Goal: Transaction & Acquisition: Purchase product/service

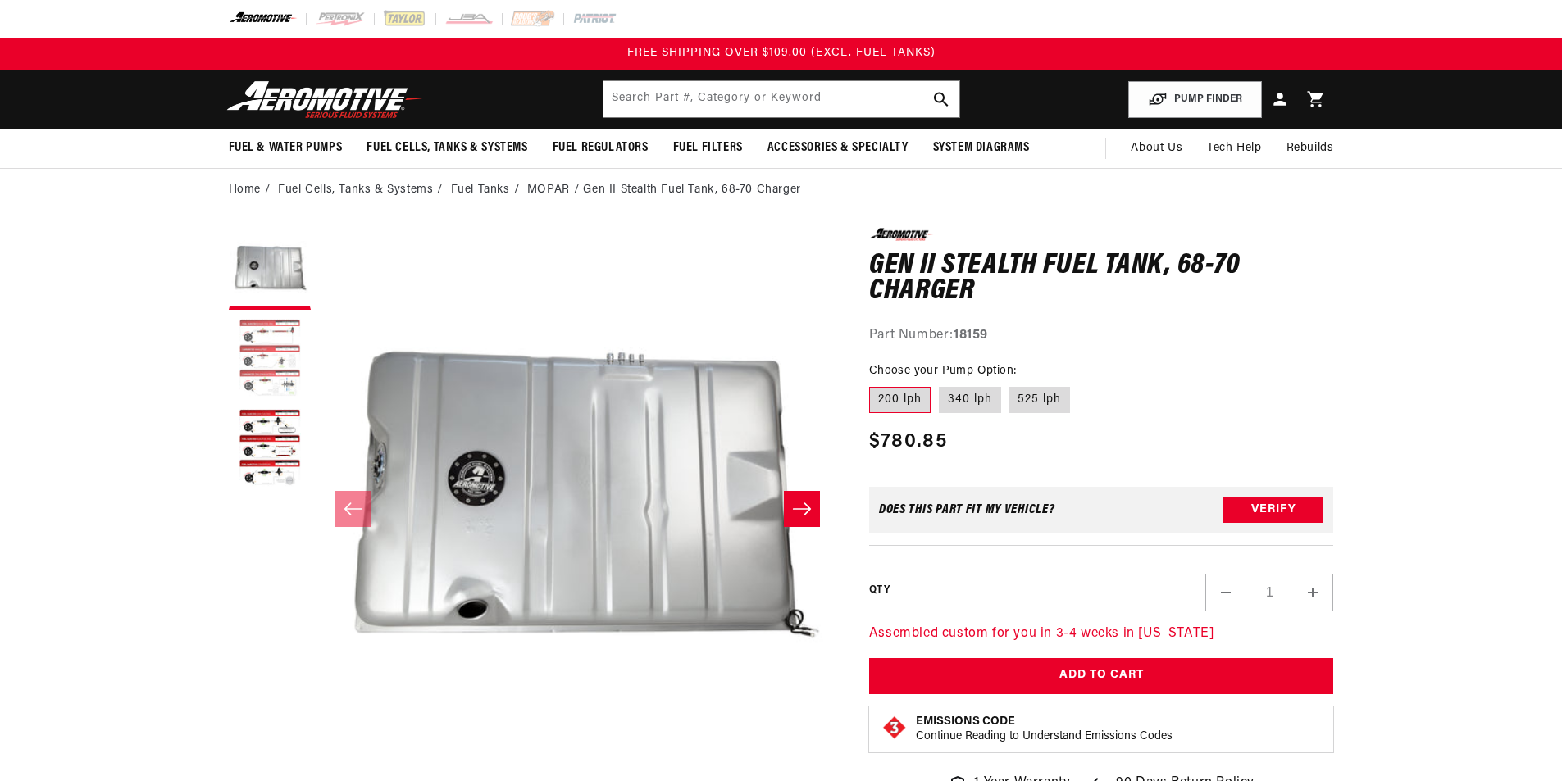
click at [294, 355] on button "Load image 2 in gallery view" at bounding box center [270, 359] width 82 height 82
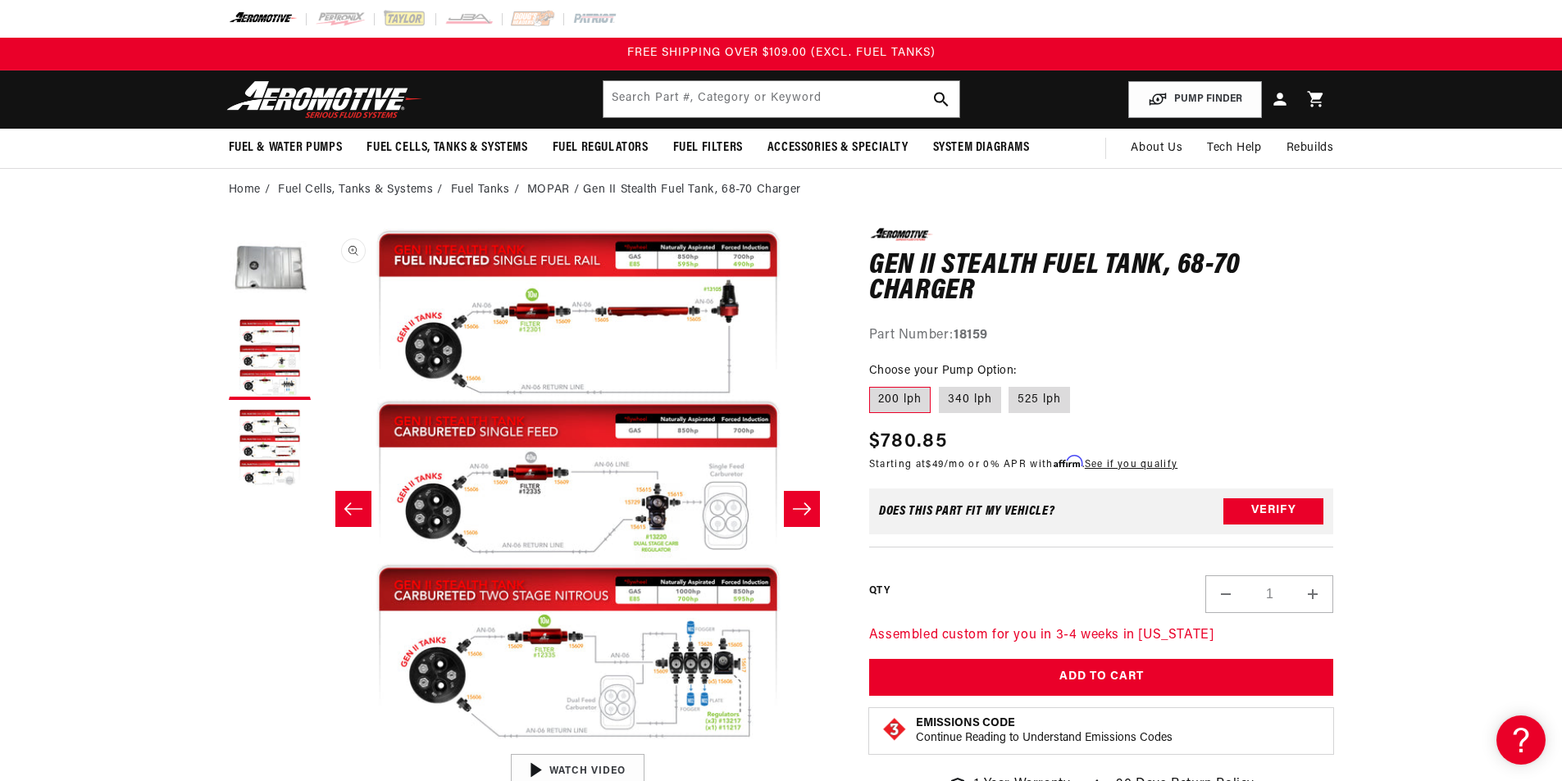
click at [319, 746] on button "Open media 2 in modal" at bounding box center [319, 746] width 0 height 0
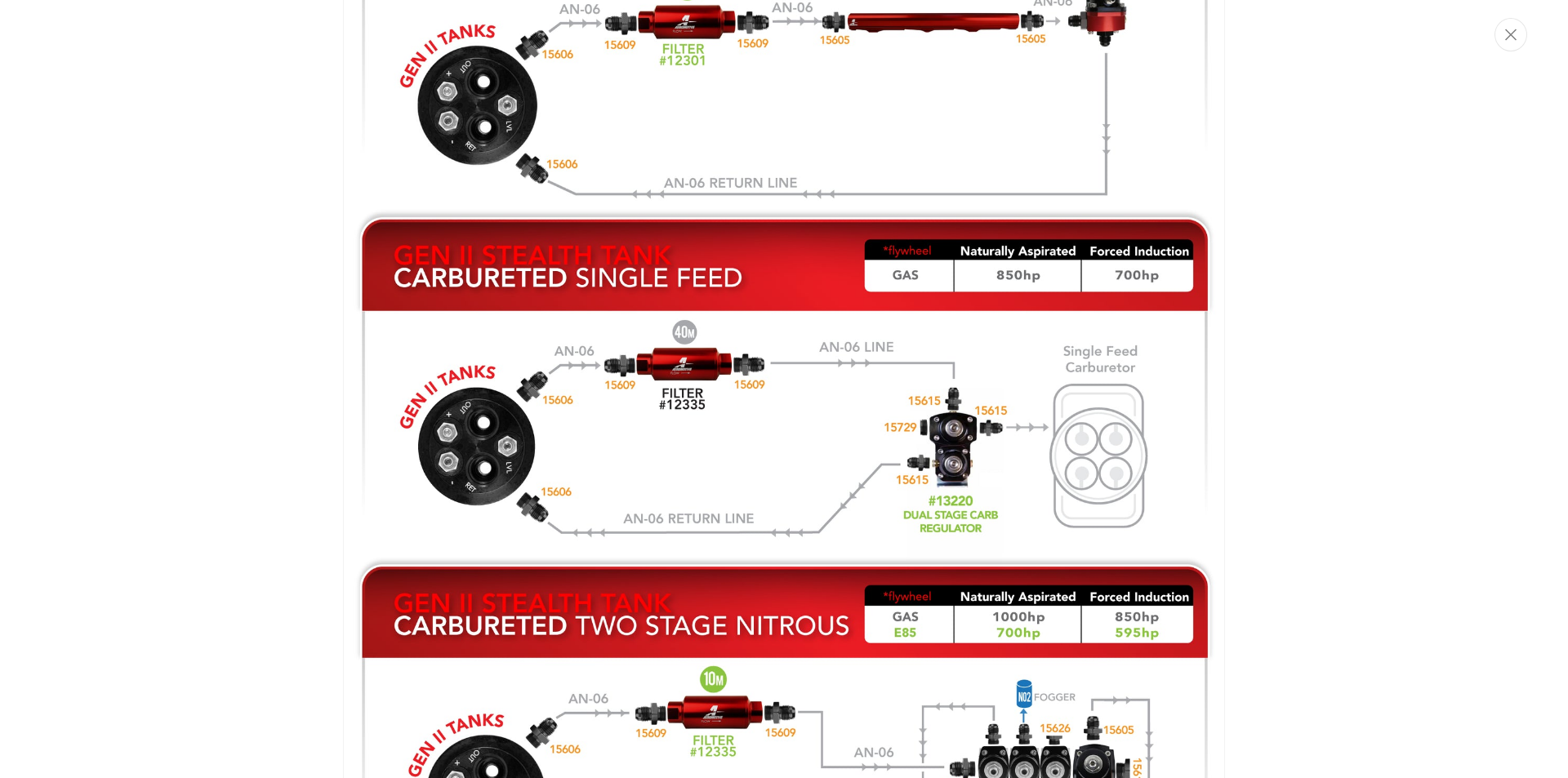
scroll to position [779, 0]
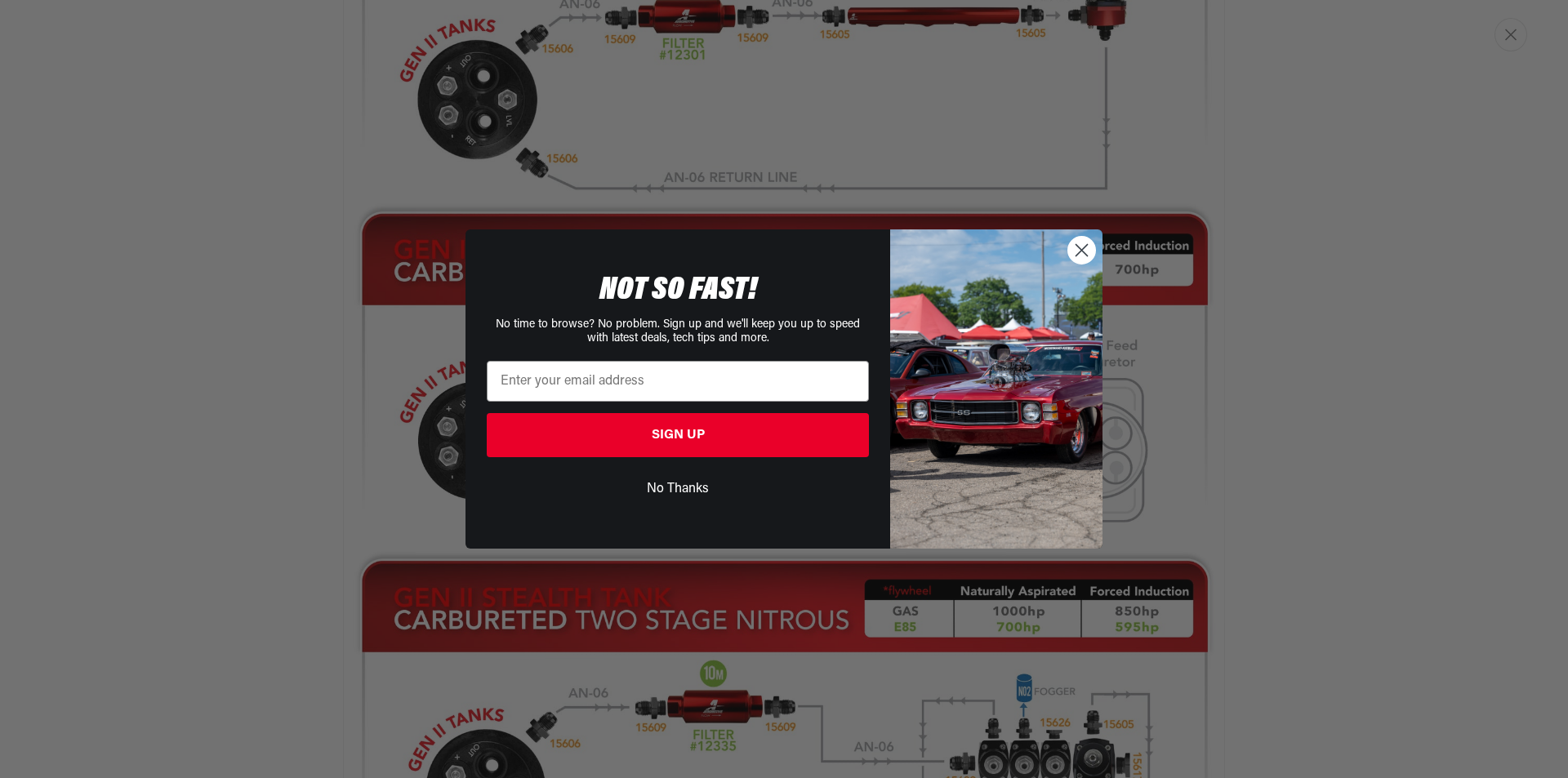
click at [1082, 252] on circle "Close dialog" at bounding box center [1082, 250] width 27 height 27
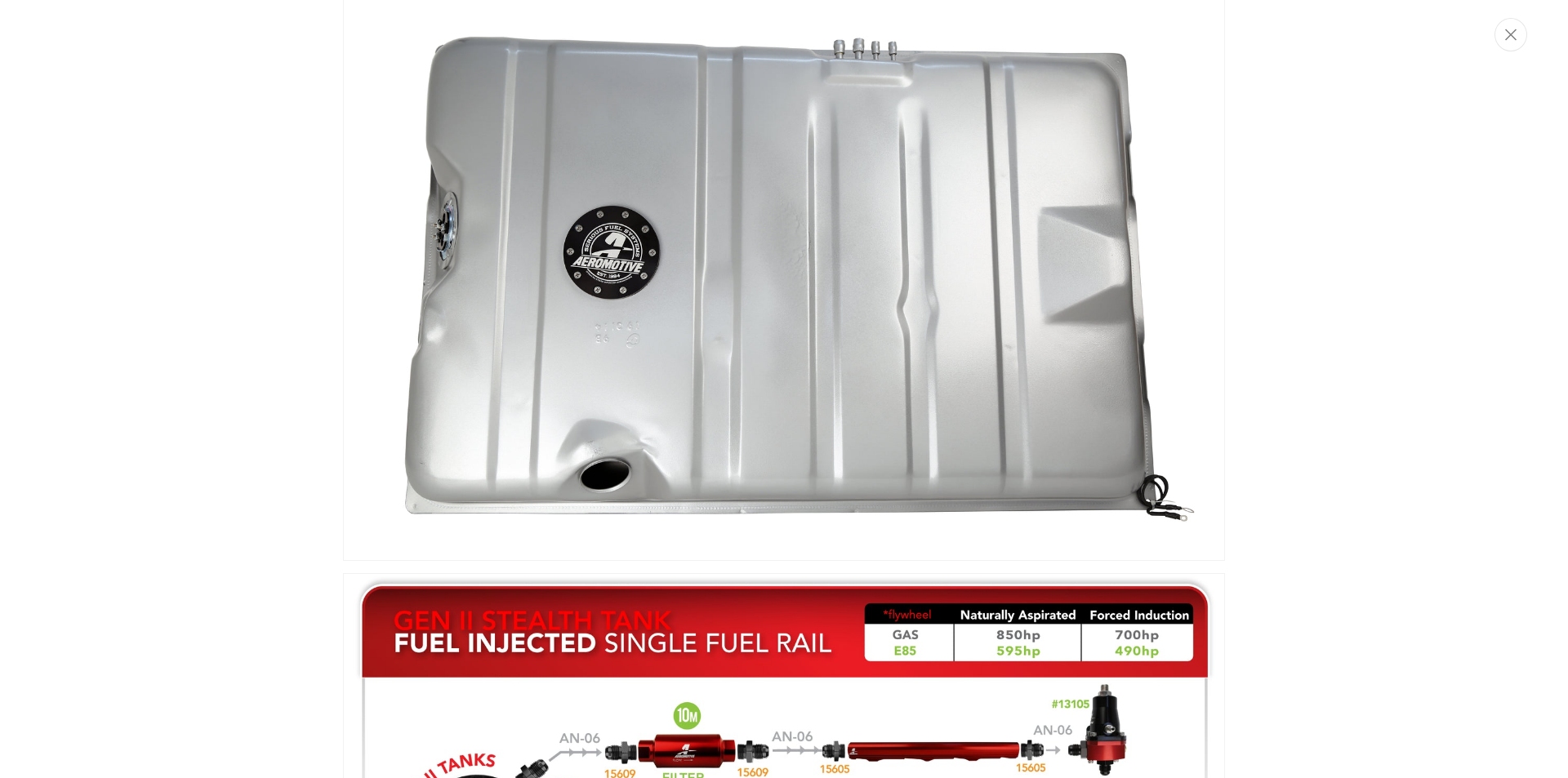
scroll to position [0, 0]
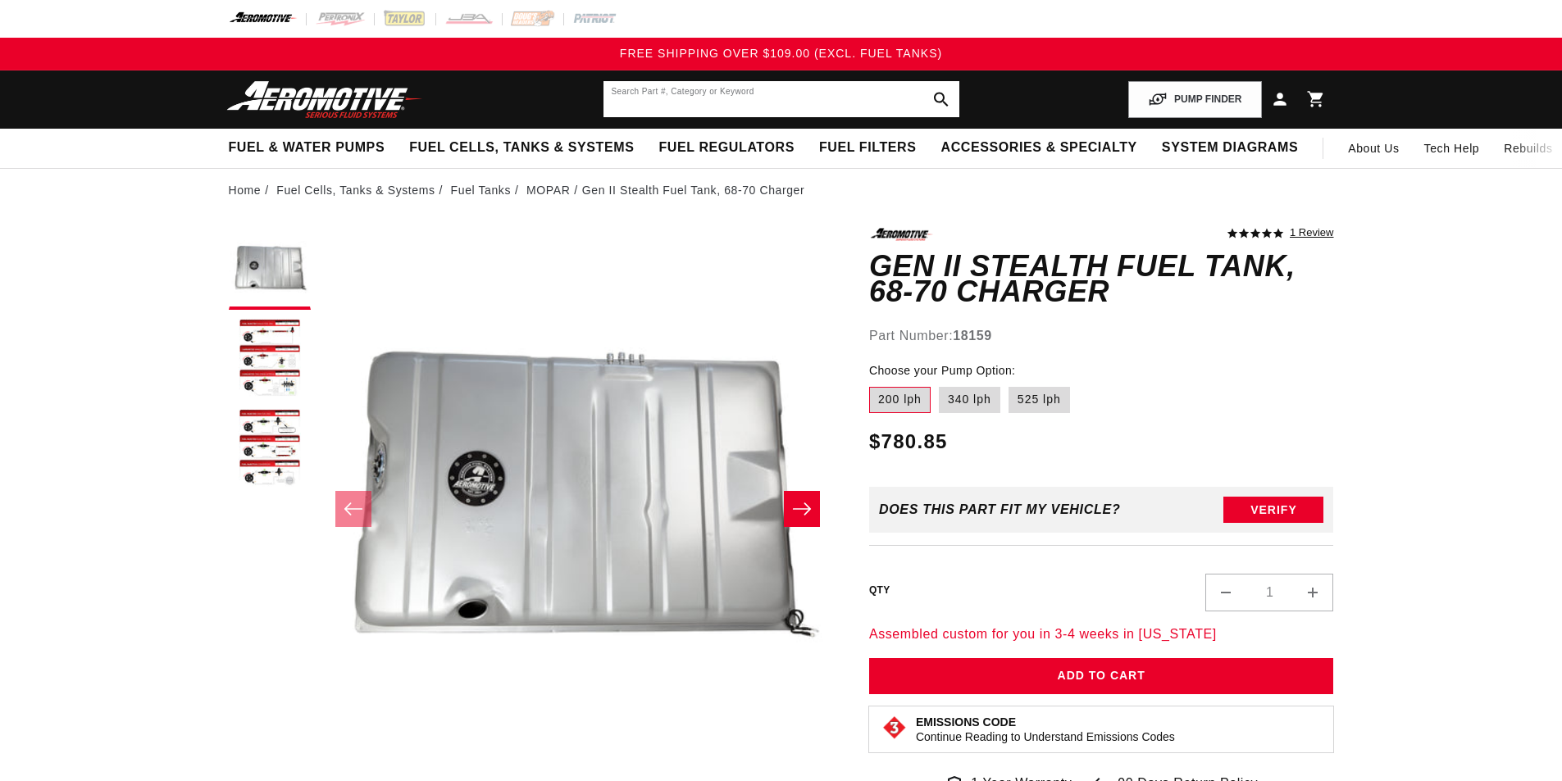
click at [798, 105] on input "text" at bounding box center [781, 99] width 356 height 36
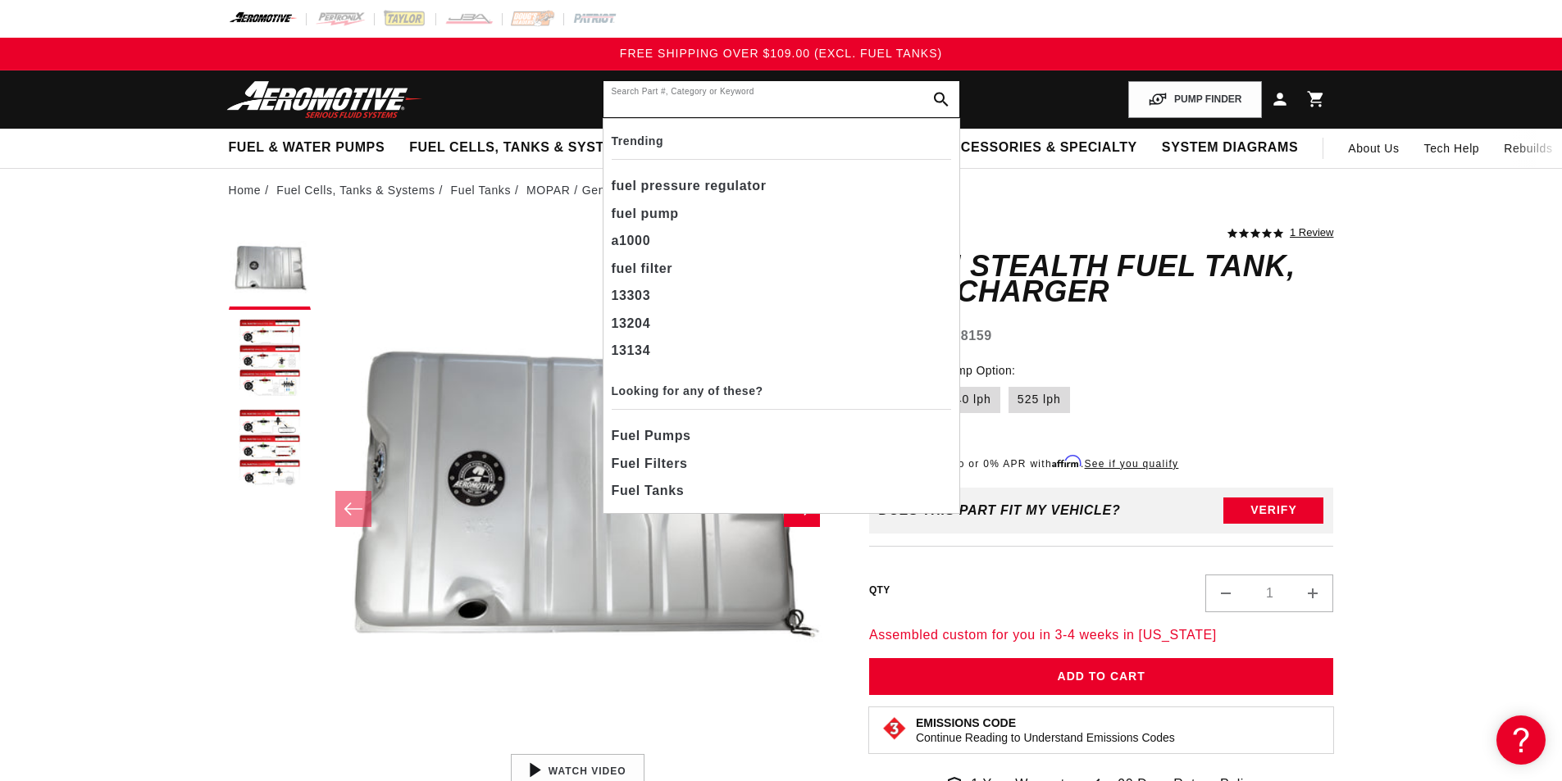
click at [688, 97] on input "text" at bounding box center [781, 99] width 356 height 36
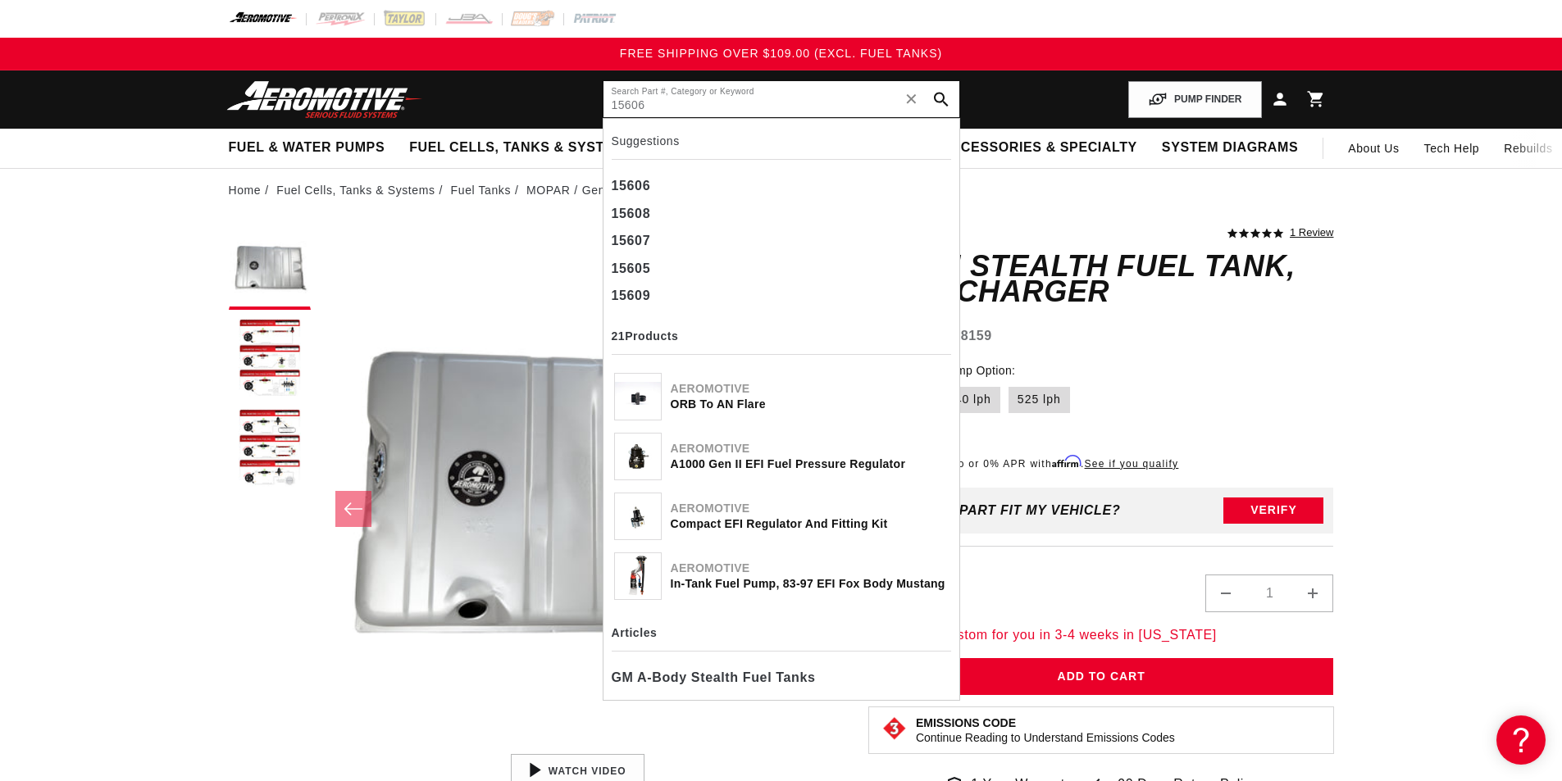
type input "15606"
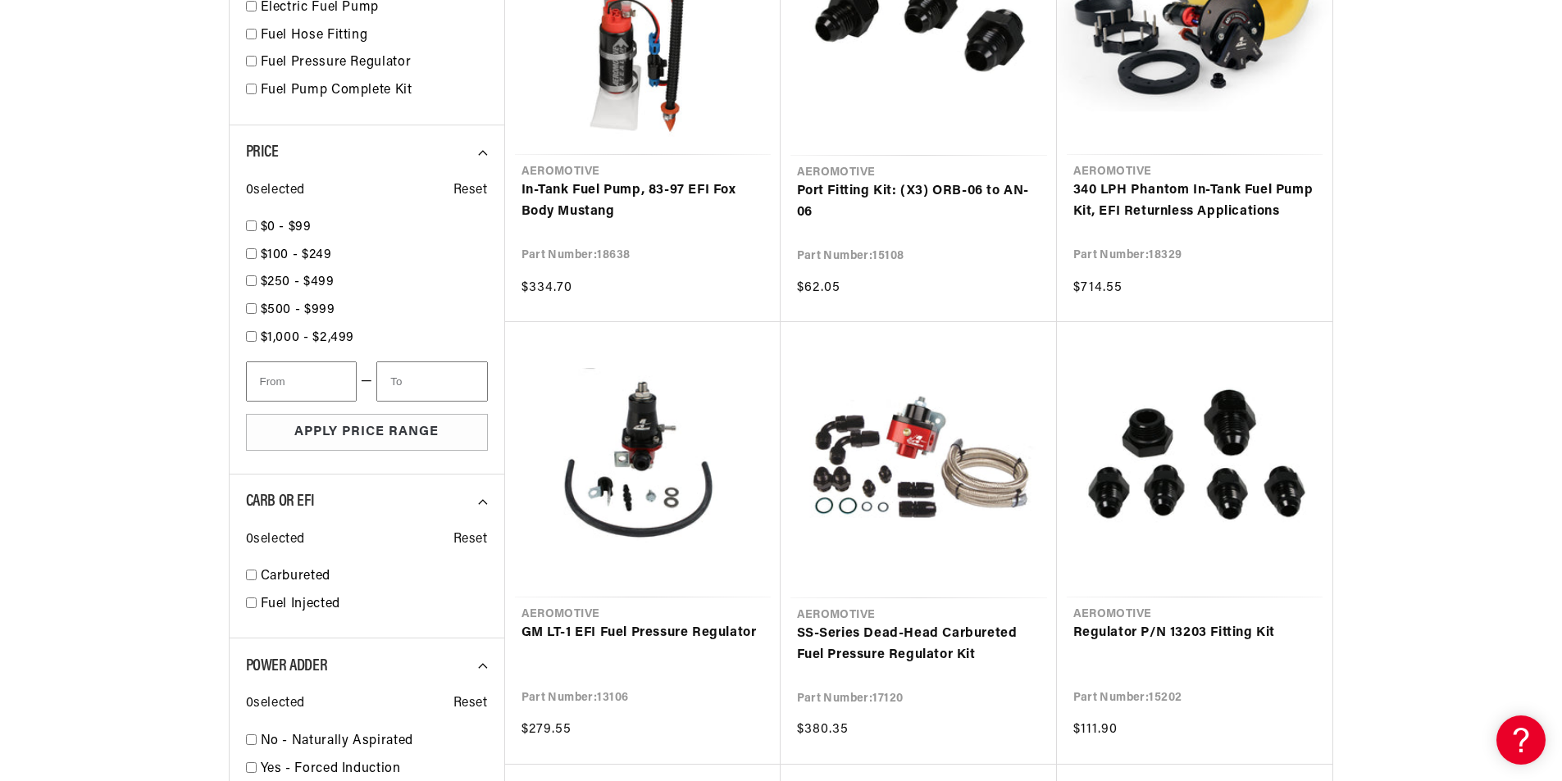
scroll to position [902, 0]
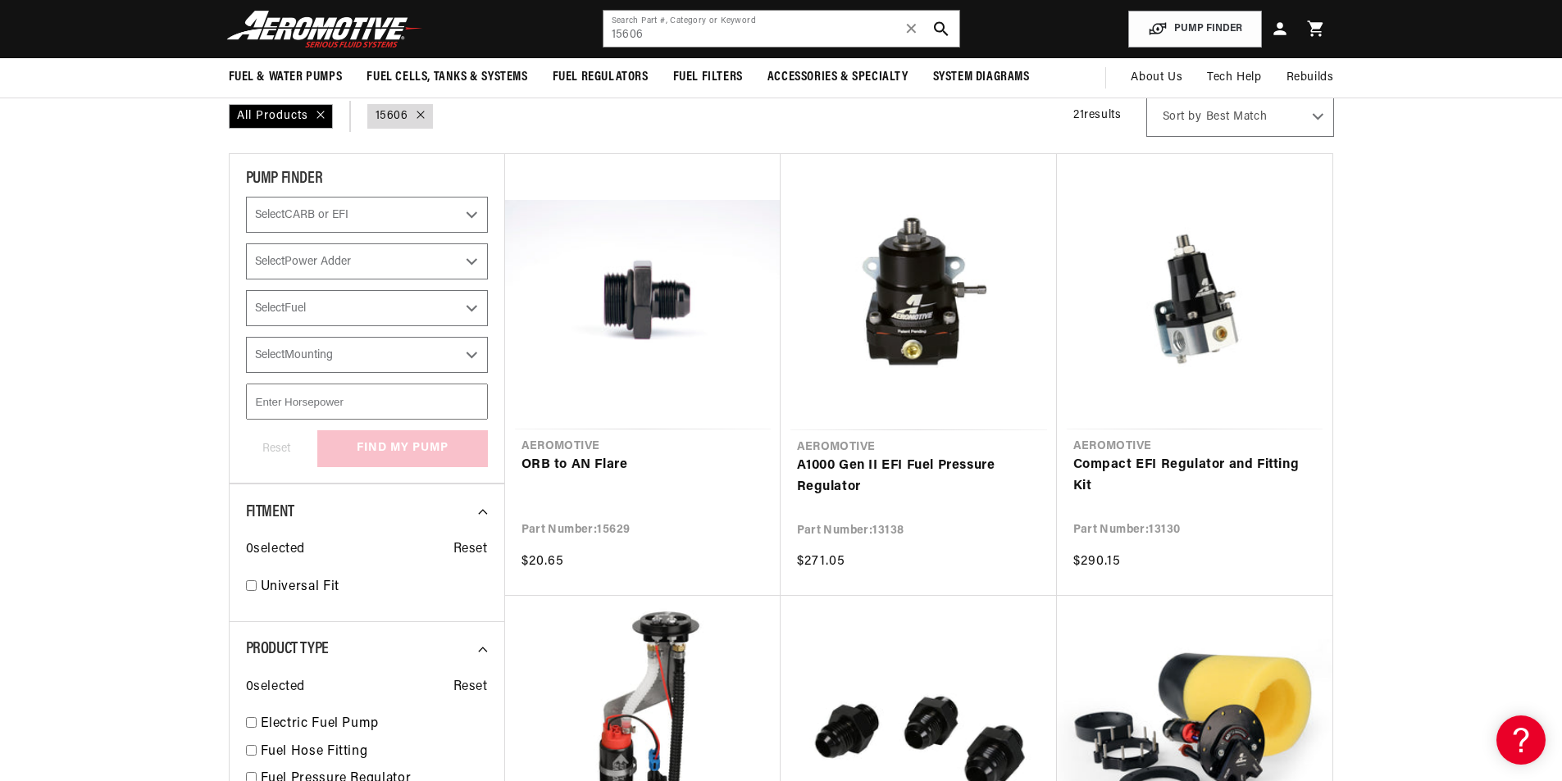
scroll to position [246, 0]
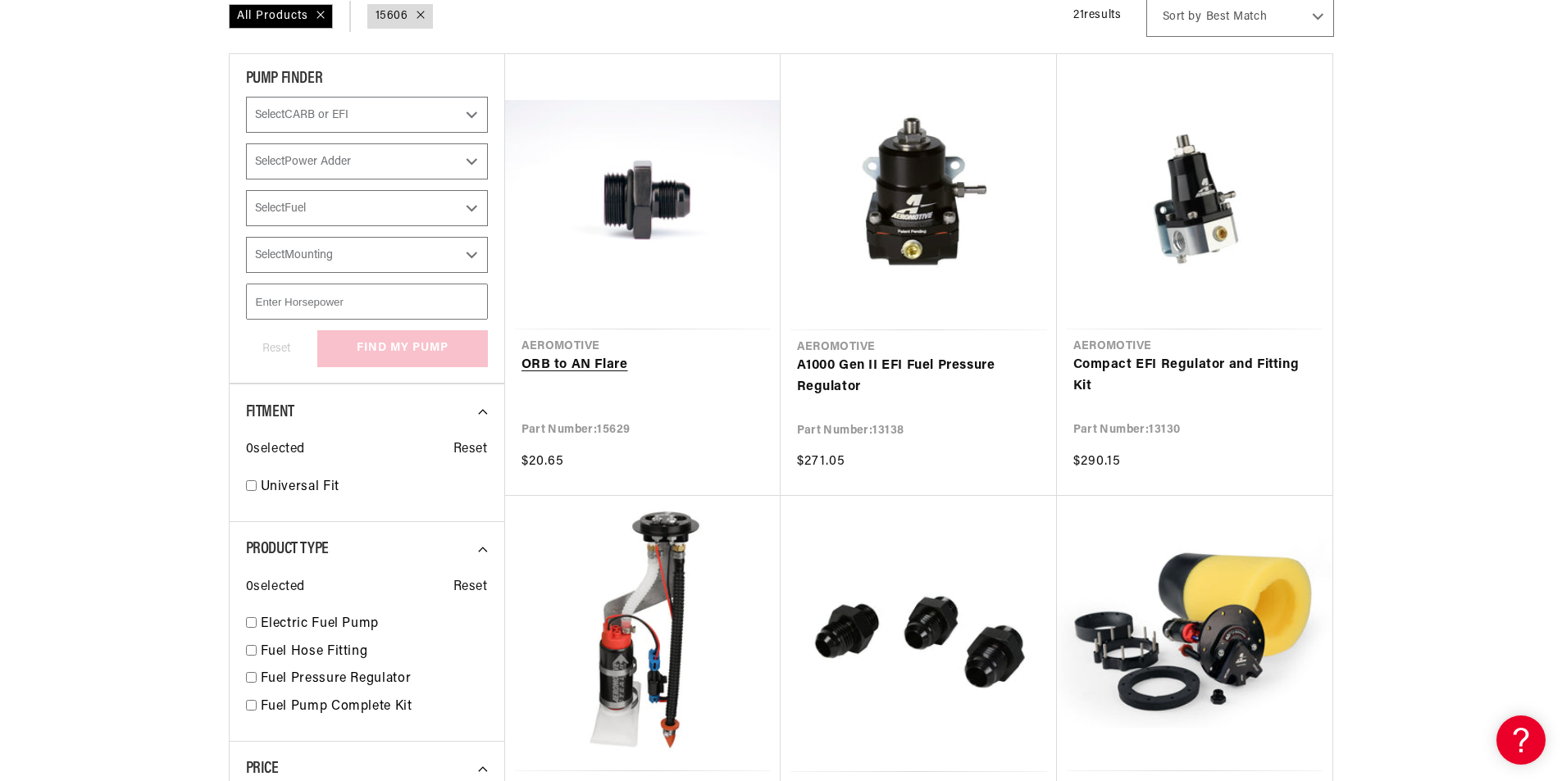
click at [739, 355] on link "ORB to AN Flare" at bounding box center [642, 365] width 243 height 21
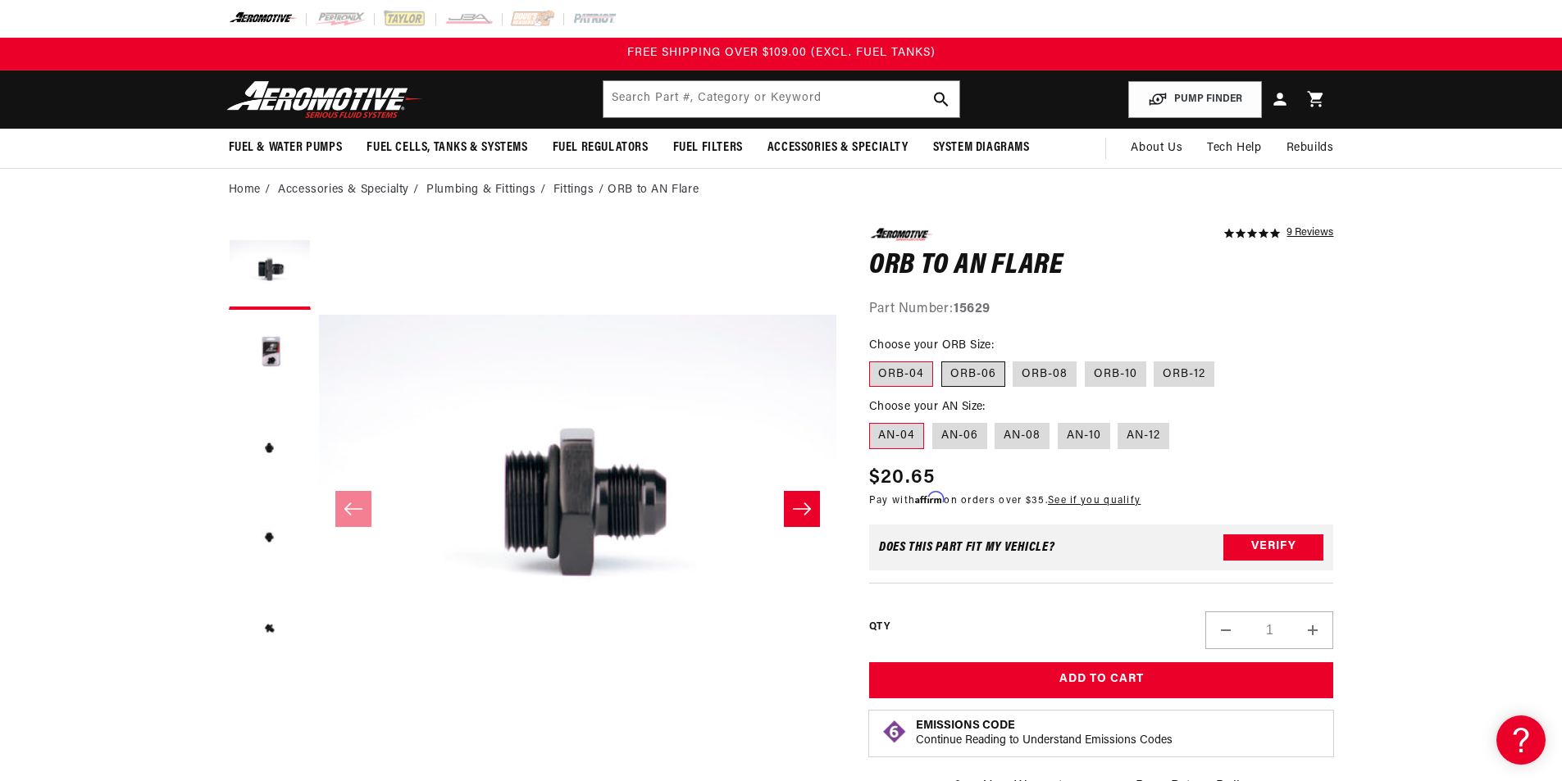
click at [977, 375] on label "ORB-06" at bounding box center [973, 375] width 64 height 26
click at [942, 359] on input "ORB-06" at bounding box center [941, 358] width 1 height 1
radio input "true"
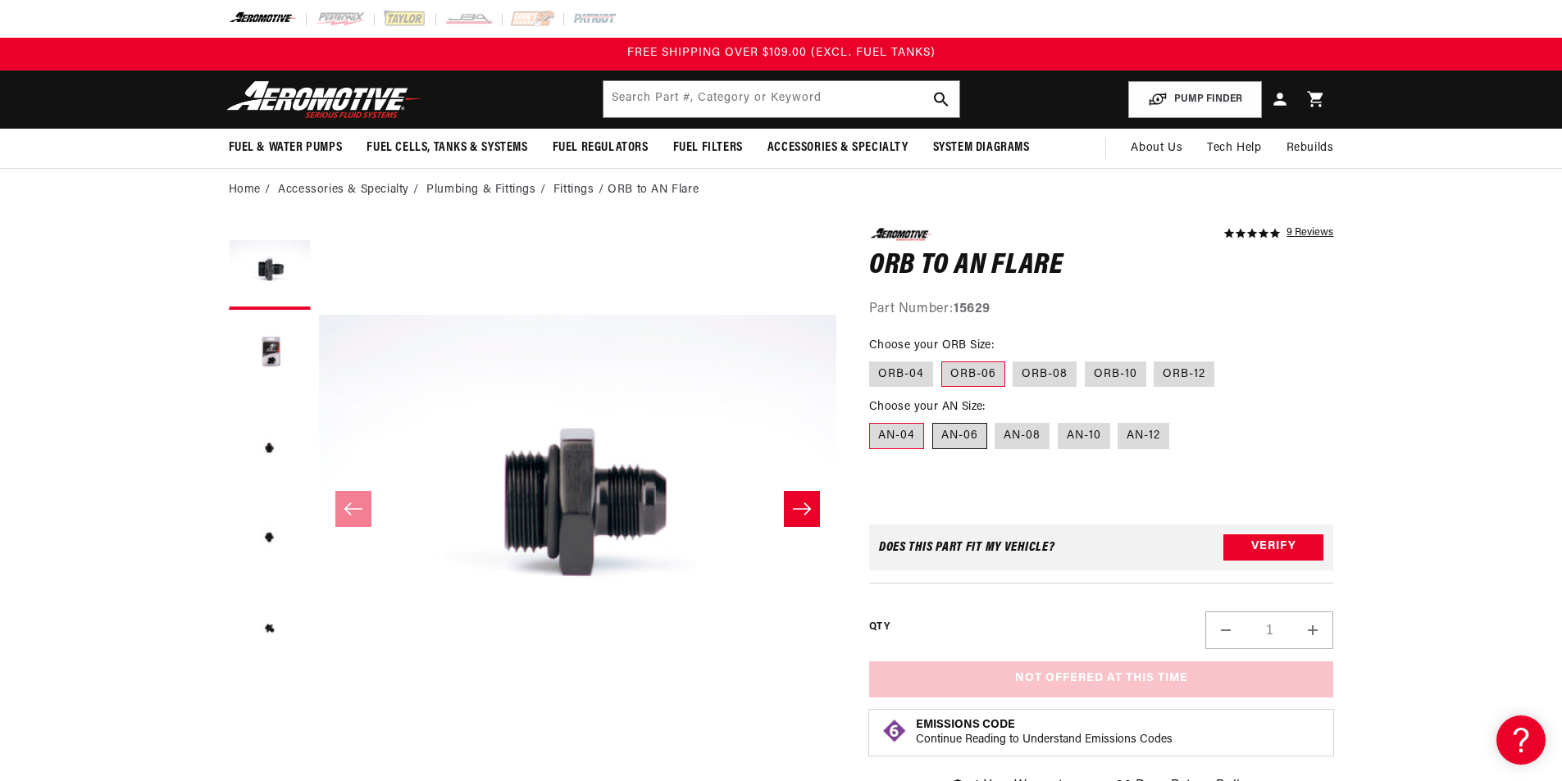
click at [972, 433] on label "AN-06" at bounding box center [959, 436] width 55 height 26
click at [933, 421] on input "AN-06" at bounding box center [932, 420] width 1 height 1
radio input "true"
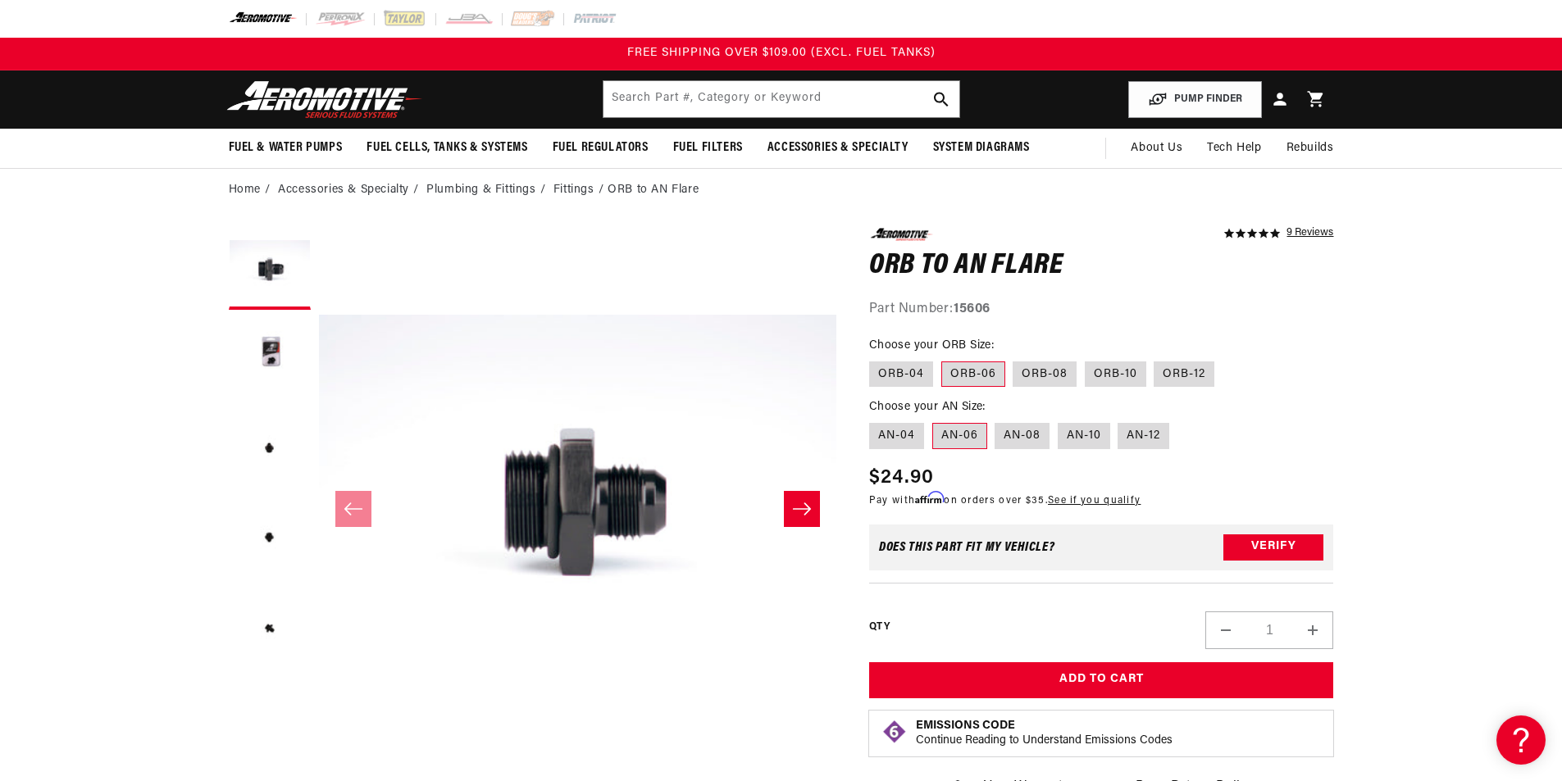
click at [1319, 631] on button "Increase quantity for ORB to AN Flare" at bounding box center [1312, 631] width 39 height 38
type input "2"
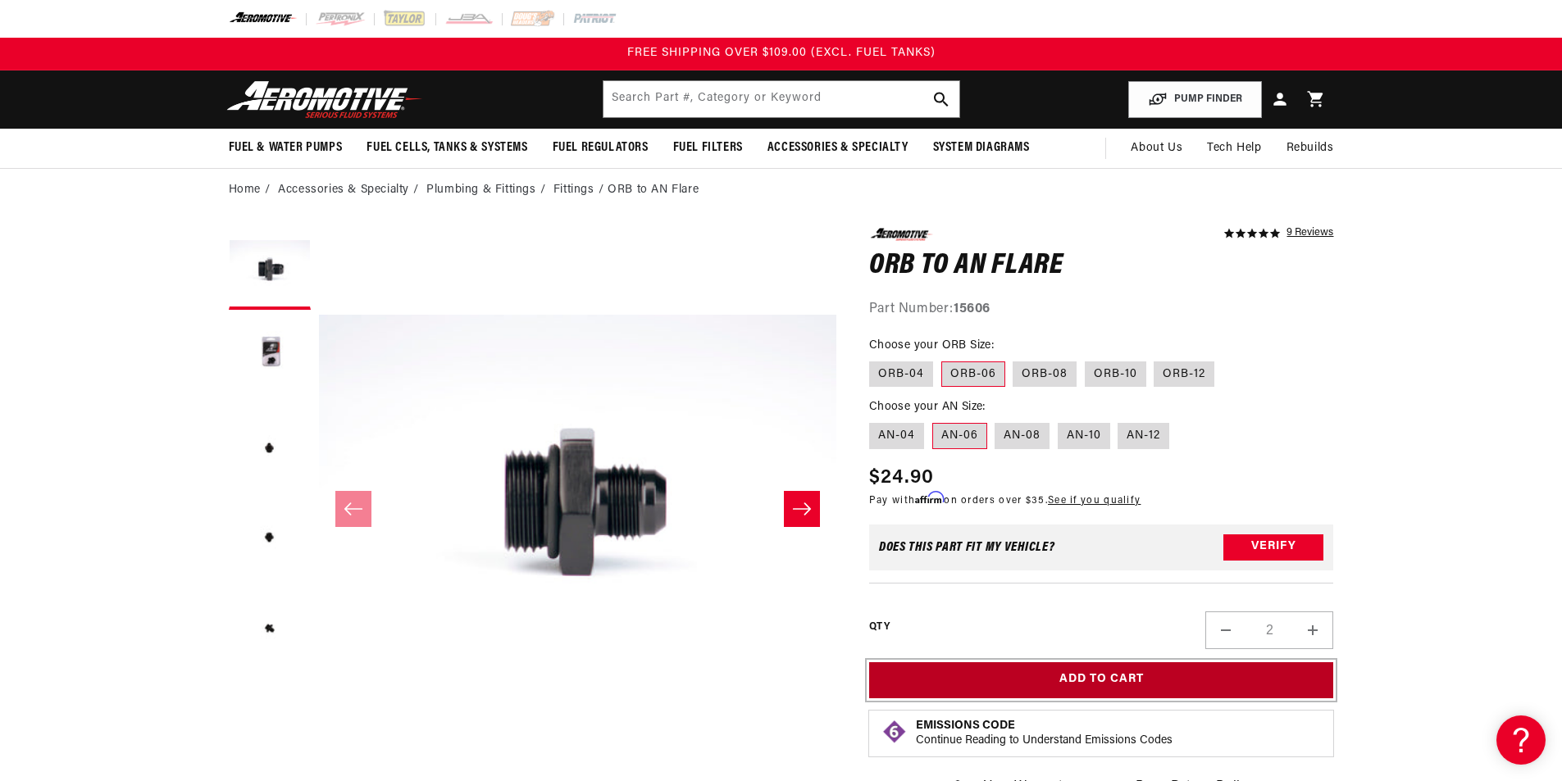
click at [1171, 685] on button "Add to Cart" at bounding box center [1101, 681] width 465 height 37
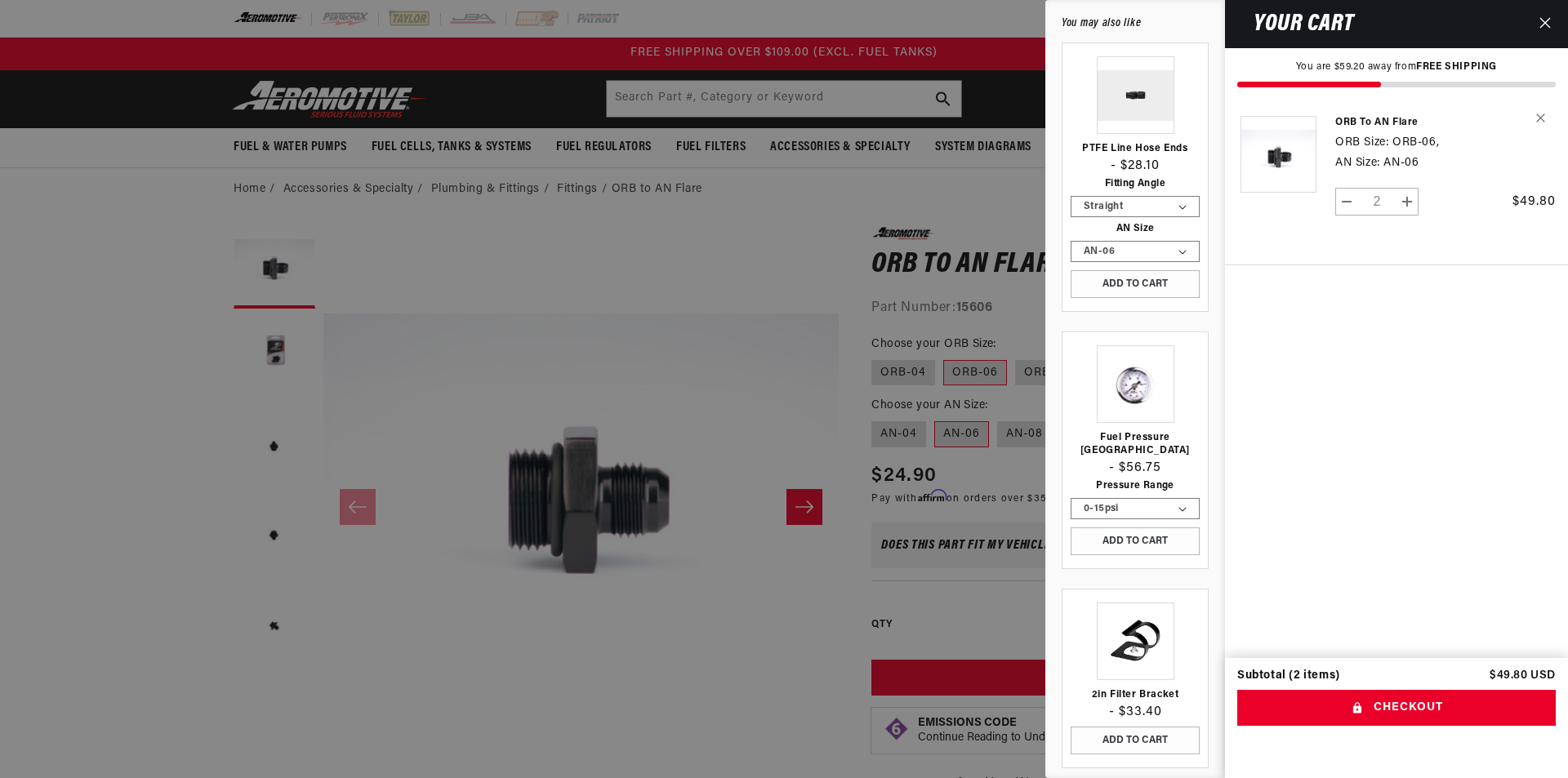
click at [972, 200] on div at bounding box center [784, 389] width 1568 height 778
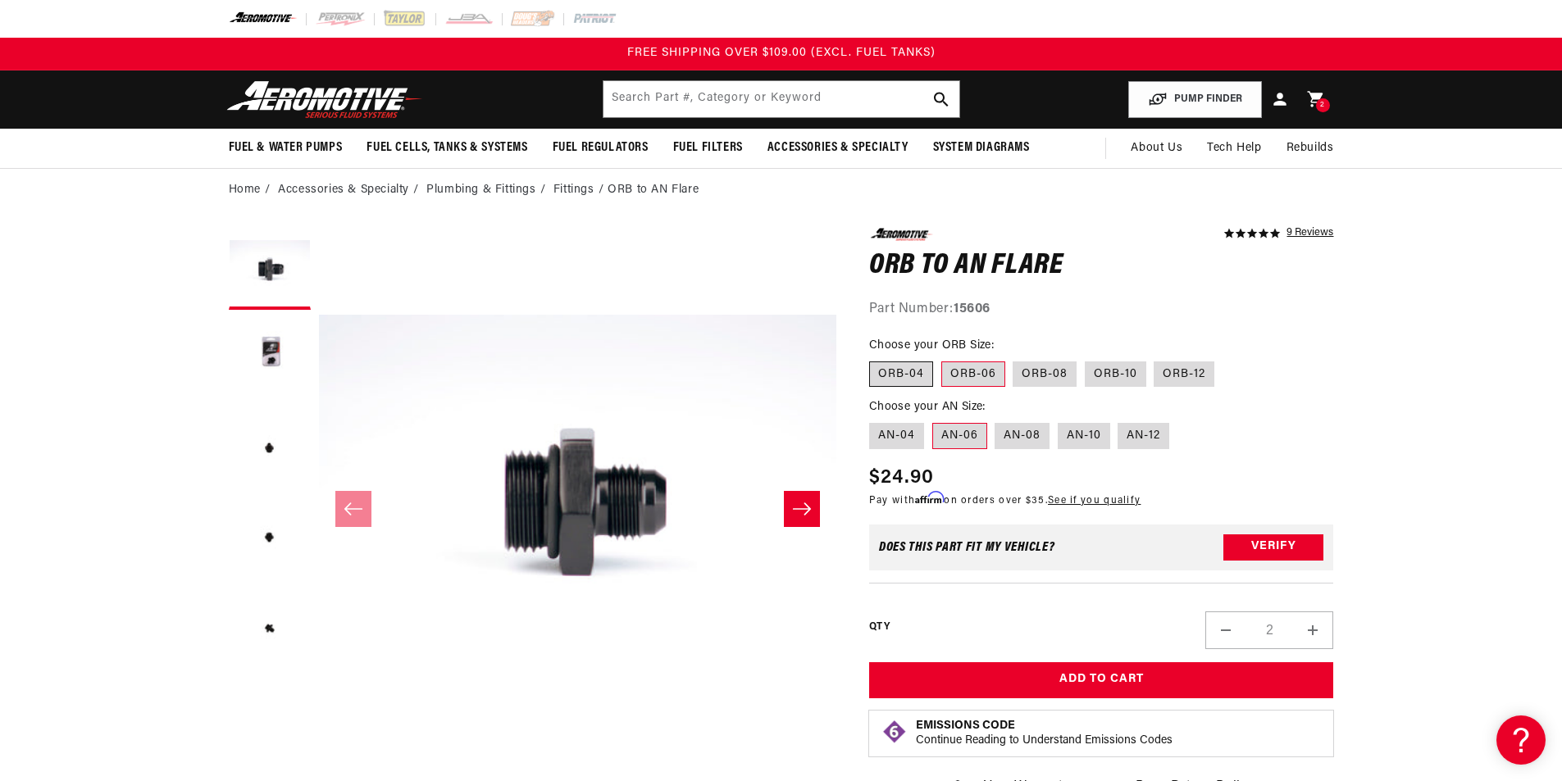
click at [913, 371] on label "ORB-04" at bounding box center [901, 375] width 64 height 26
click at [874, 359] on input "ORB-04" at bounding box center [873, 358] width 1 height 1
radio input "true"
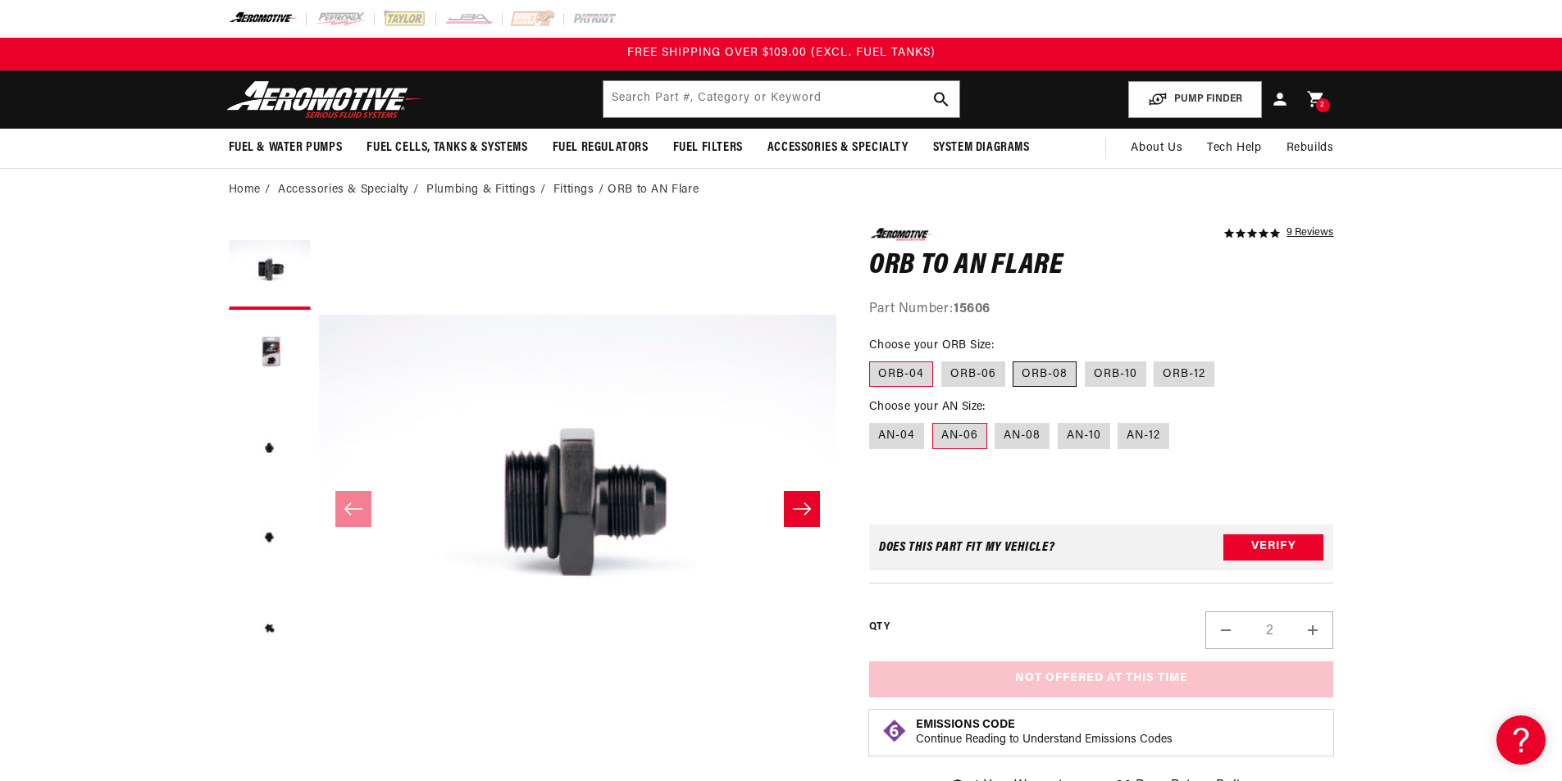
click at [1041, 365] on label "ORB-08" at bounding box center [1045, 375] width 64 height 26
click at [1014, 359] on input "ORB-08" at bounding box center [1013, 358] width 1 height 1
radio input "true"
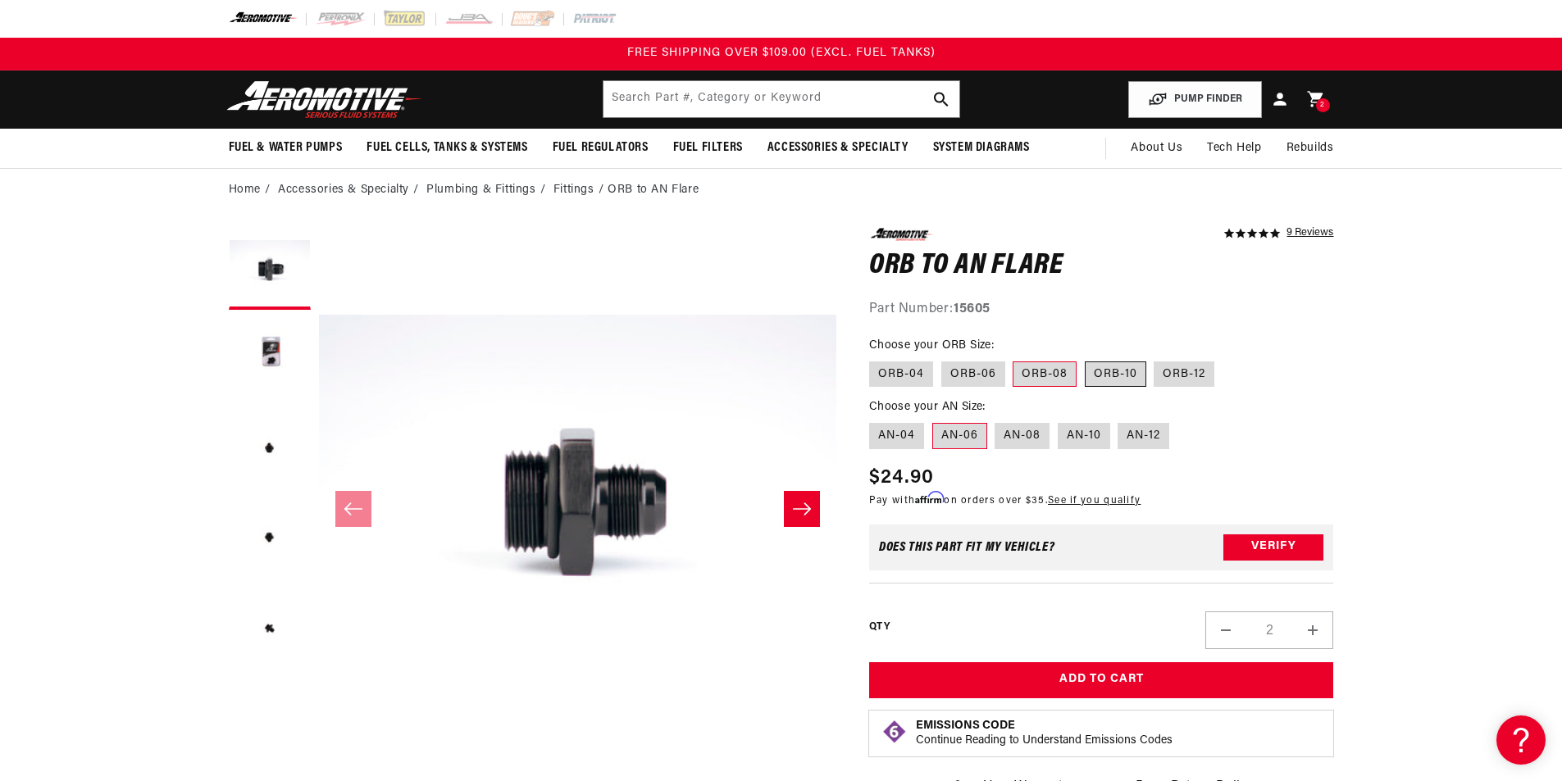
click at [1106, 367] on label "ORB-10" at bounding box center [1115, 375] width 61 height 26
click at [1086, 359] on input "ORB-10" at bounding box center [1085, 358] width 1 height 1
radio input "true"
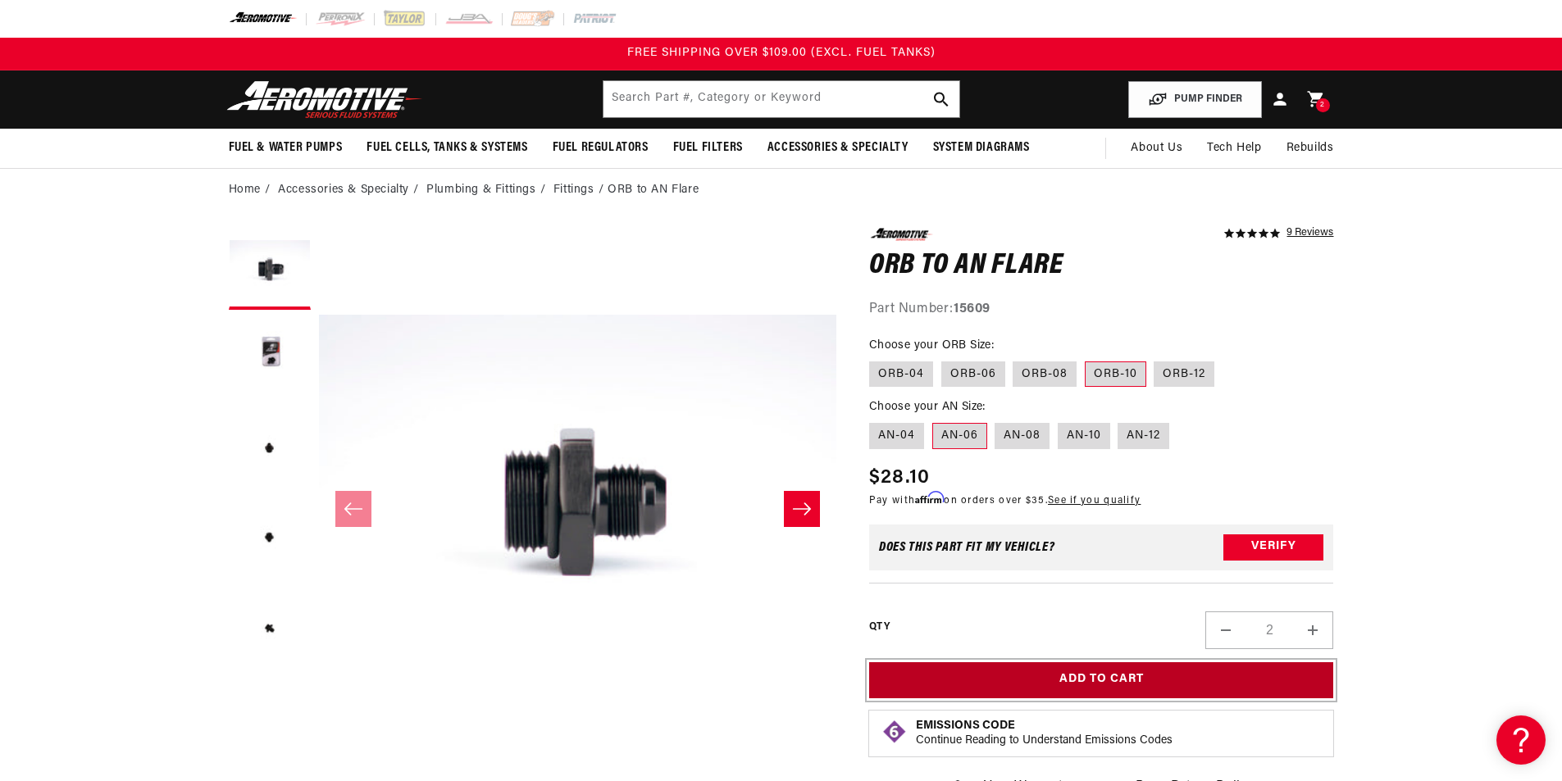
click at [1200, 674] on button "Add to Cart" at bounding box center [1101, 681] width 465 height 37
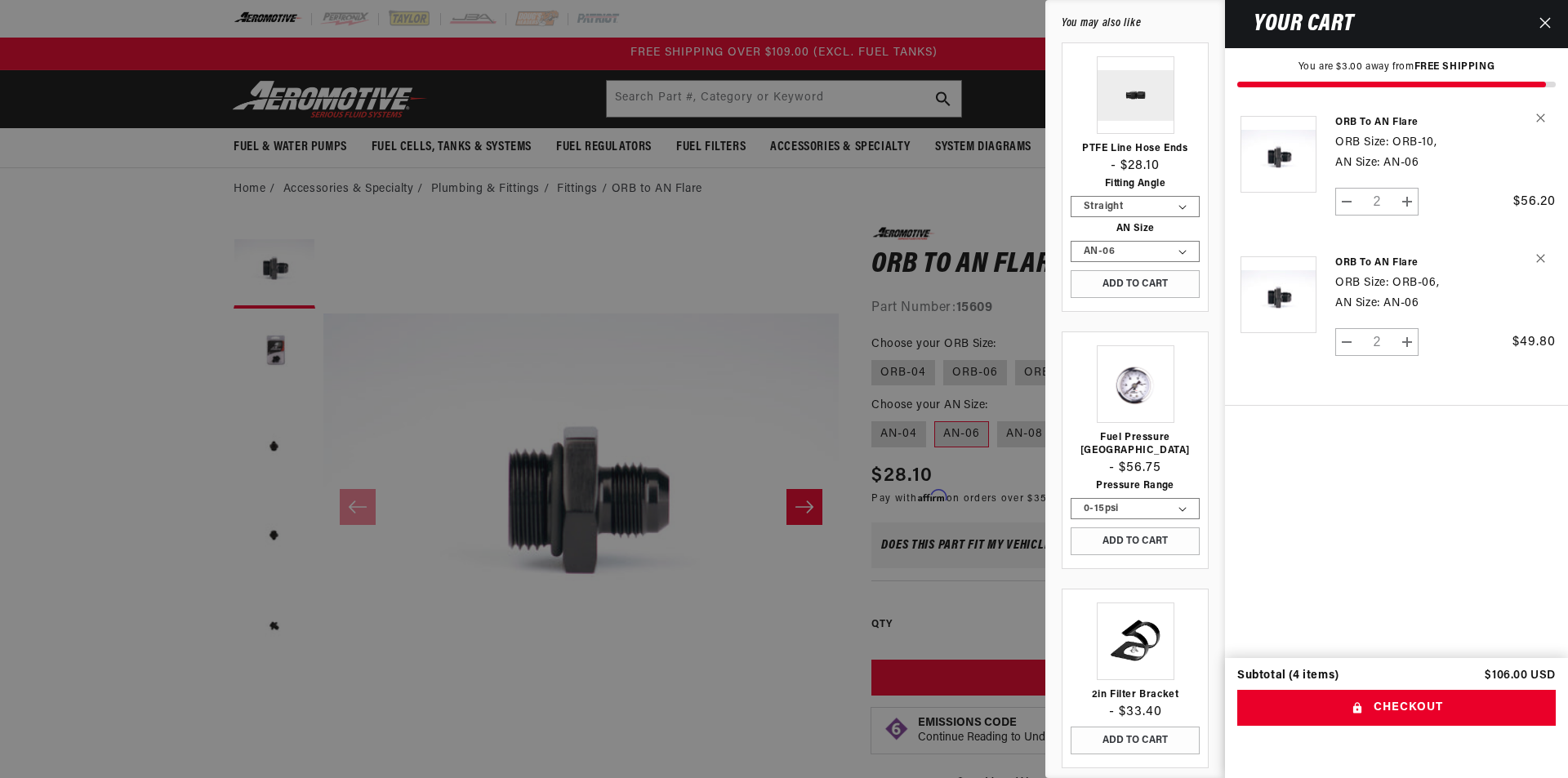
click at [983, 210] on div at bounding box center [784, 389] width 1568 height 778
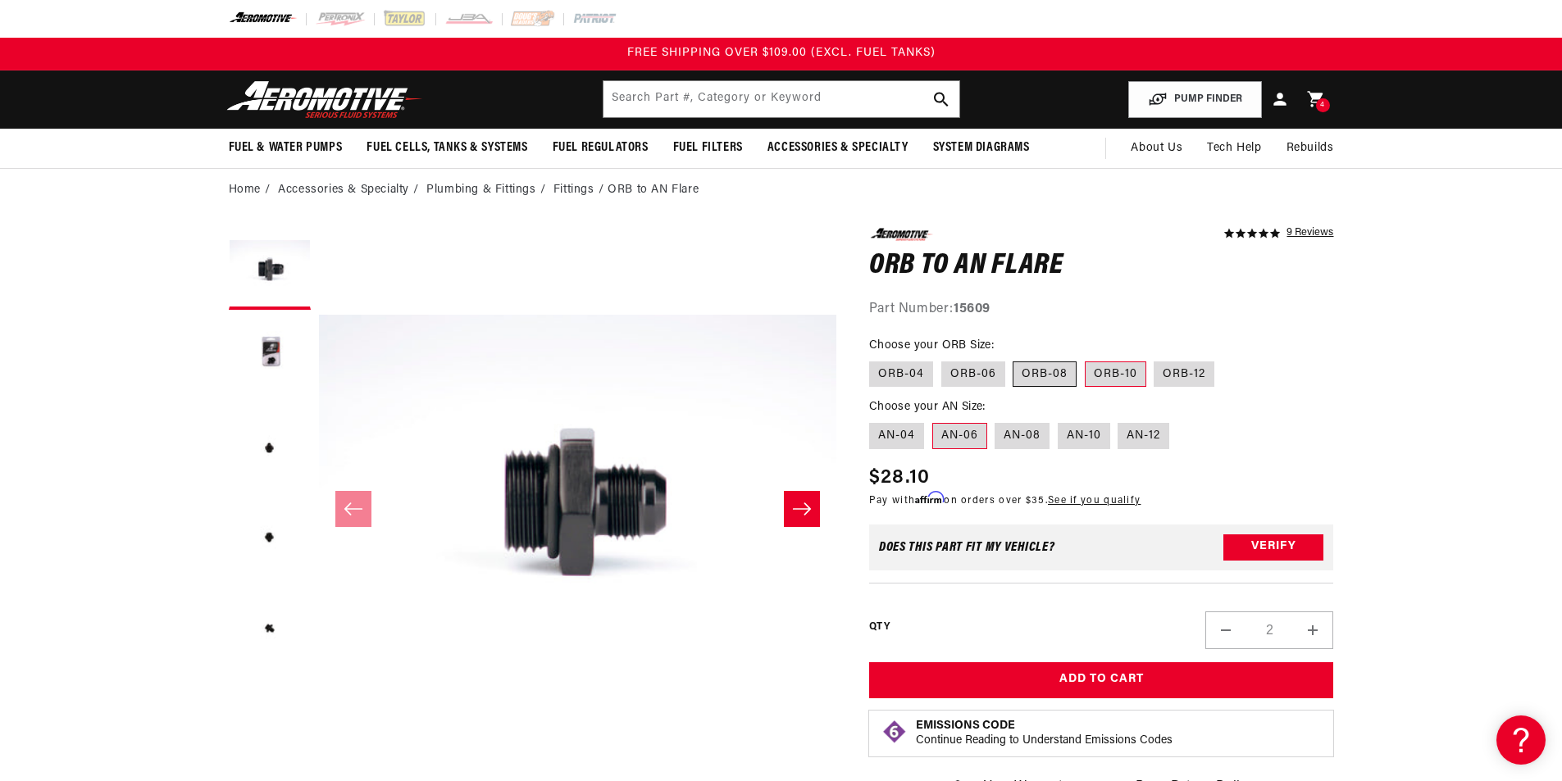
click at [1027, 377] on label "ORB-08" at bounding box center [1045, 375] width 64 height 26
click at [1014, 359] on input "ORB-08" at bounding box center [1013, 358] width 1 height 1
radio input "true"
click at [972, 375] on label "ORB-06" at bounding box center [973, 375] width 64 height 26
click at [942, 359] on input "ORB-06" at bounding box center [941, 358] width 1 height 1
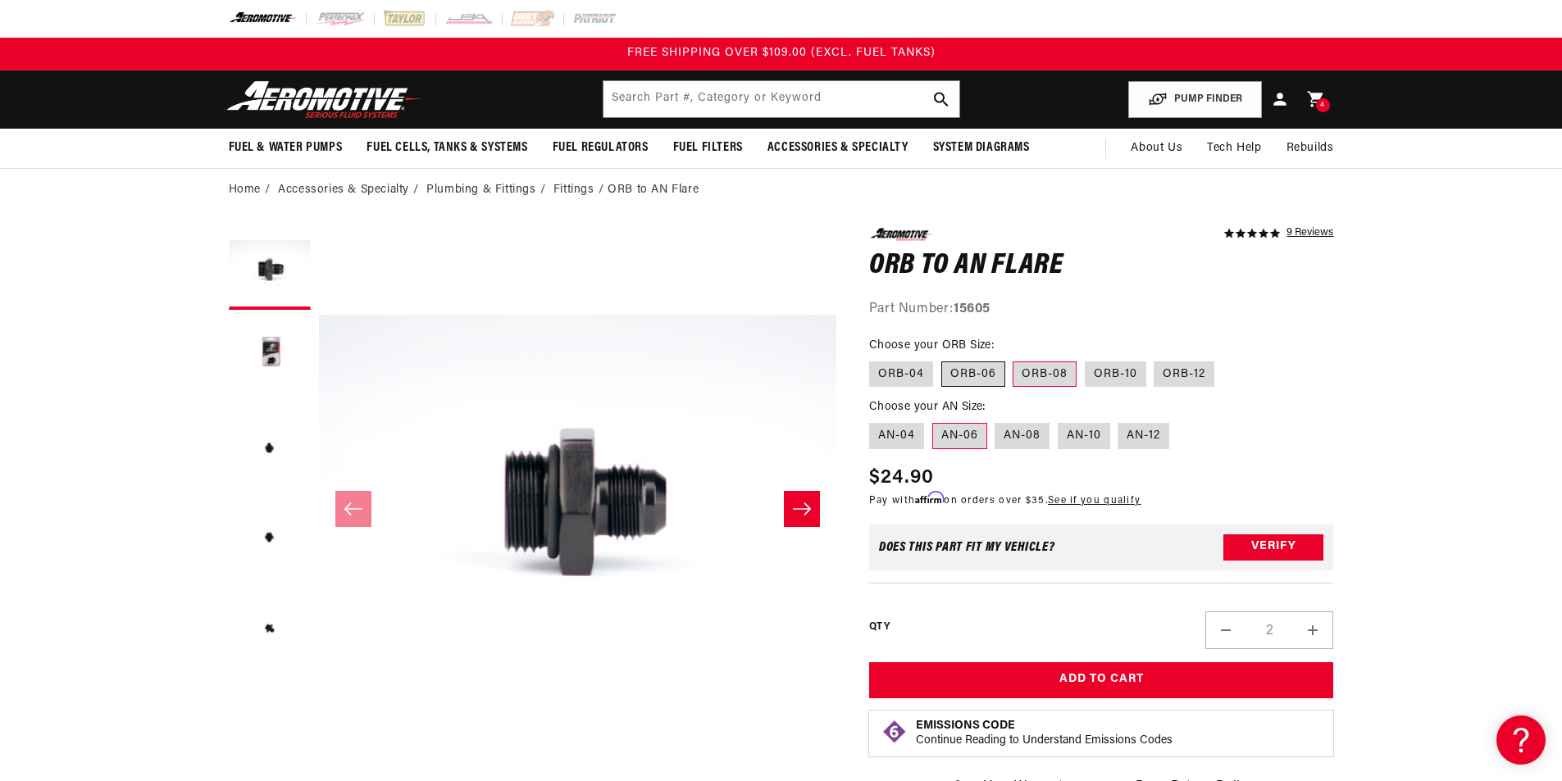
radio input "true"
click at [904, 373] on label "ORB-04" at bounding box center [901, 375] width 64 height 26
click at [874, 359] on input "ORB-04" at bounding box center [873, 358] width 1 height 1
radio input "true"
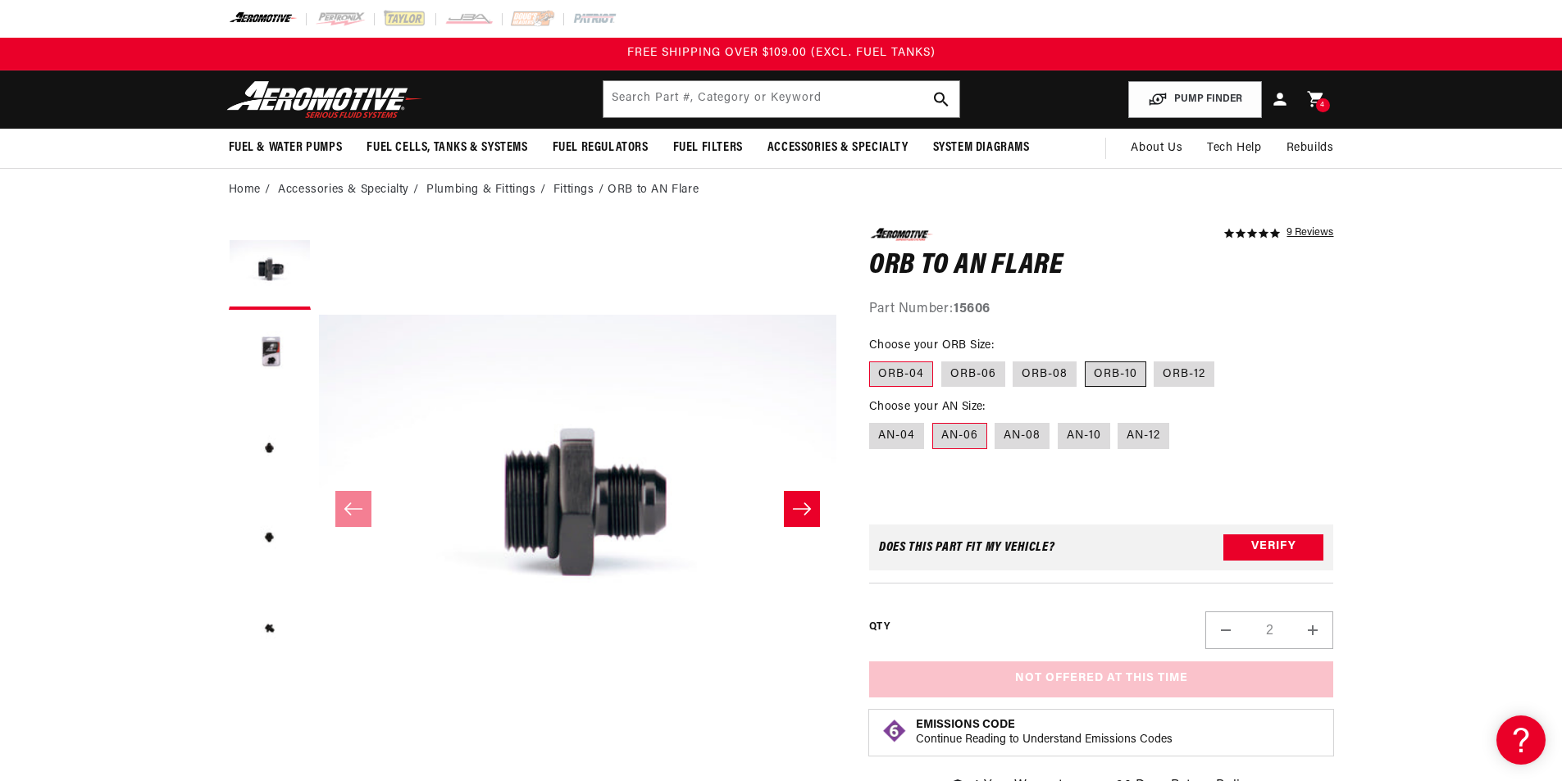
click at [1107, 363] on label "ORB-10" at bounding box center [1115, 375] width 61 height 26
click at [1086, 359] on input "ORB-10" at bounding box center [1085, 358] width 1 height 1
radio input "true"
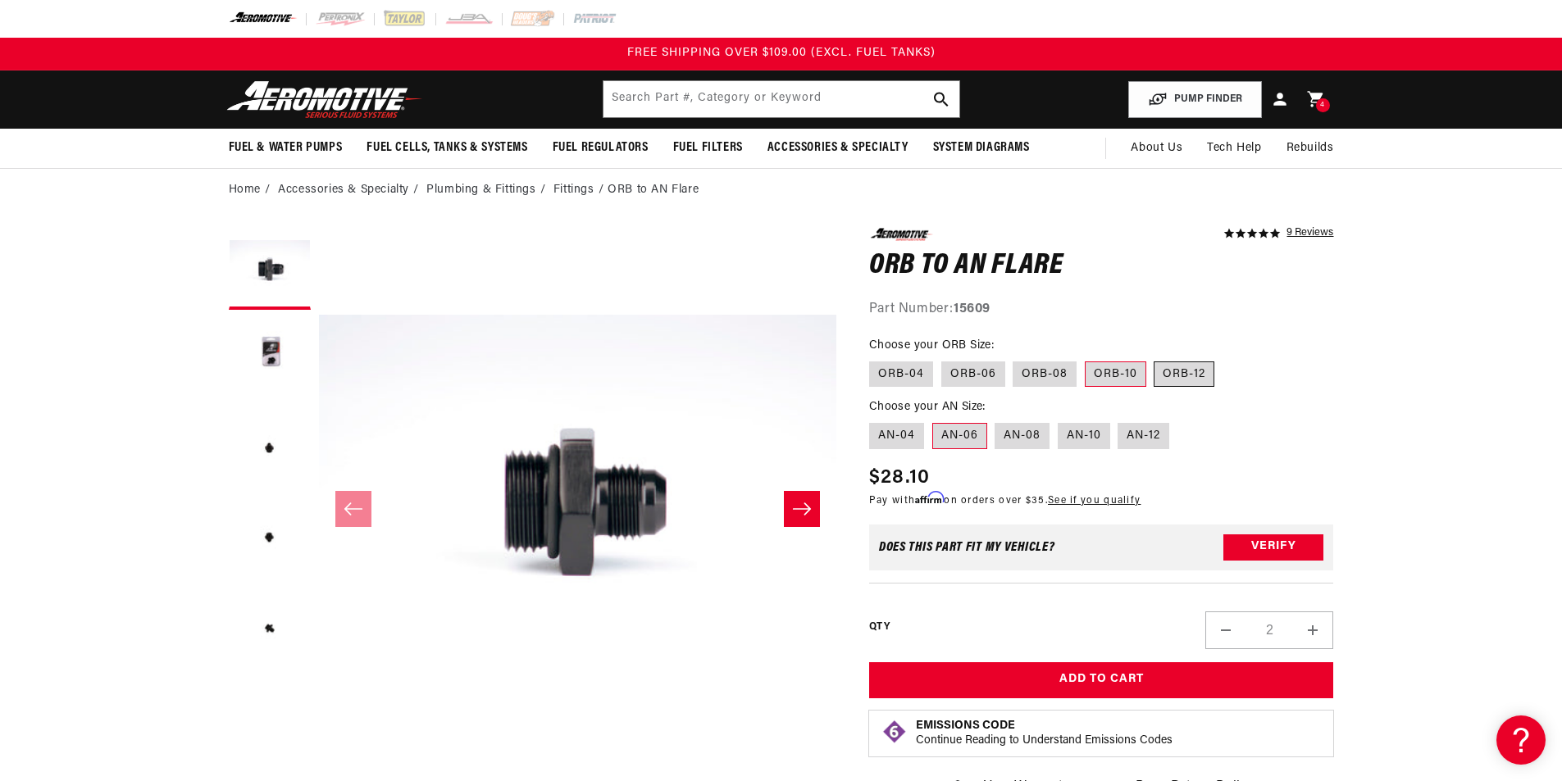
click at [1164, 363] on label "ORB-12" at bounding box center [1184, 375] width 61 height 26
click at [1155, 359] on input "ORB-12" at bounding box center [1155, 358] width 1 height 1
radio input "true"
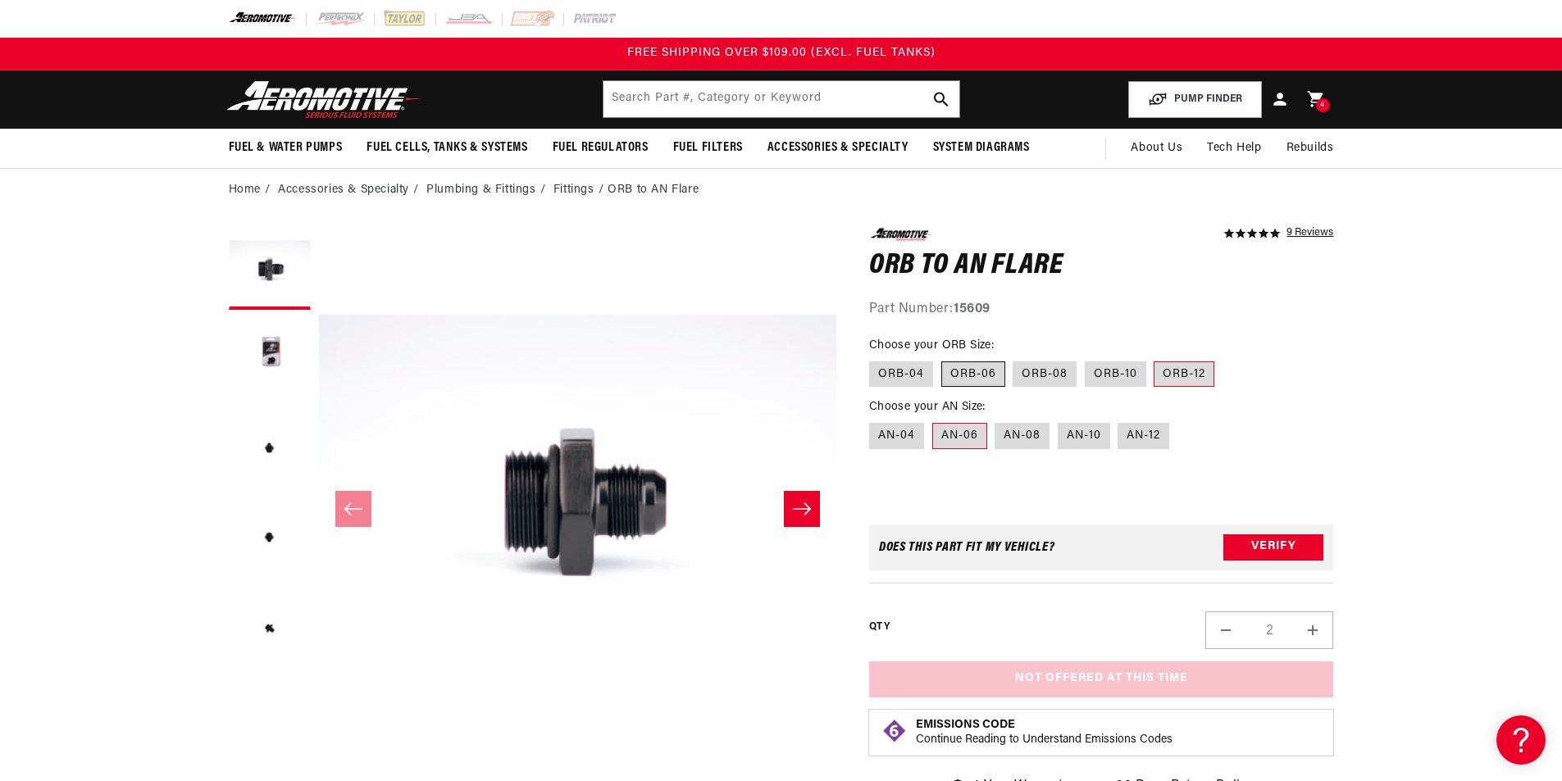
click at [987, 368] on label "ORB-06" at bounding box center [973, 375] width 64 height 26
click at [942, 359] on input "ORB-06" at bounding box center [941, 358] width 1 height 1
radio input "true"
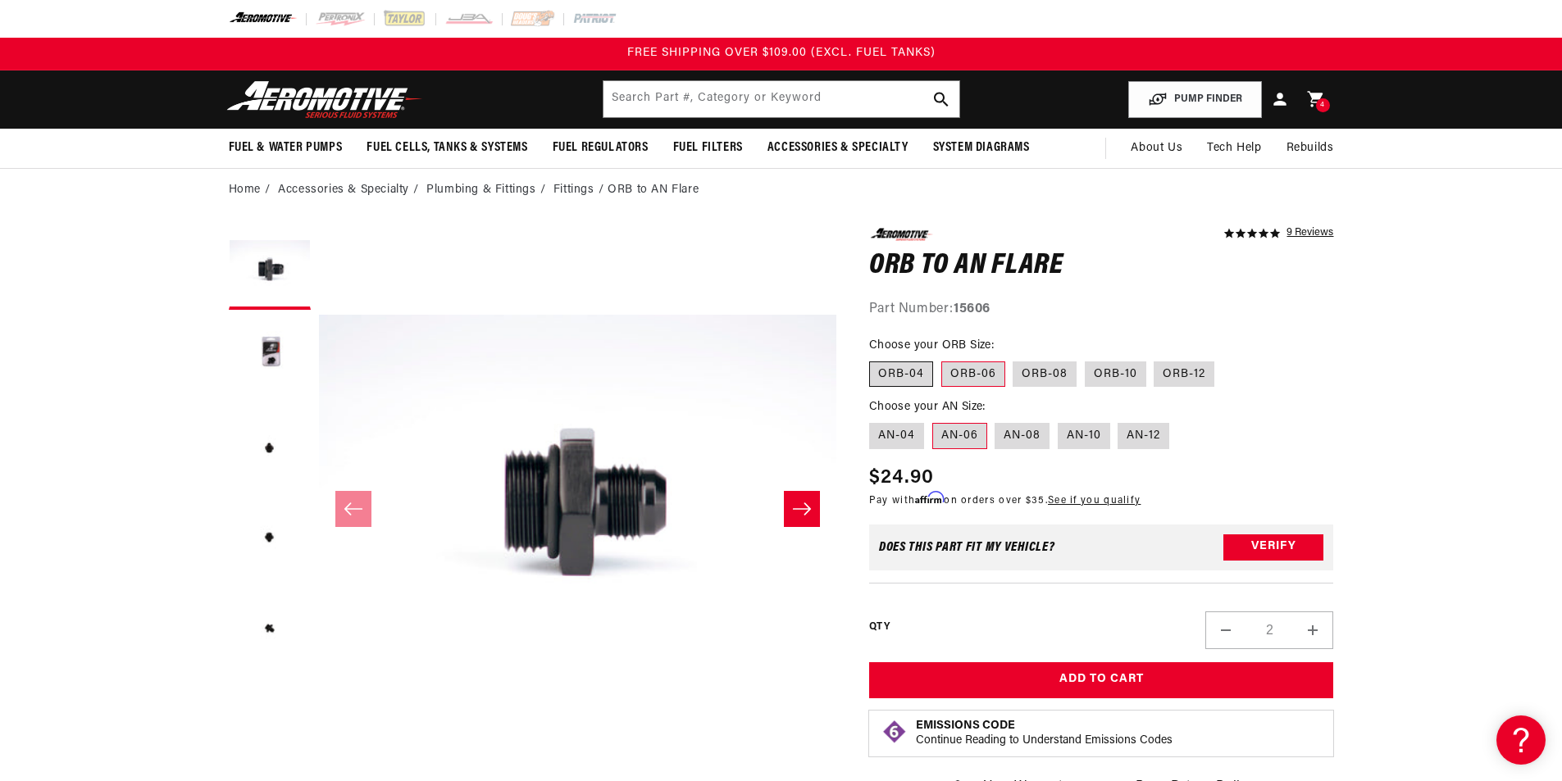
click at [899, 375] on label "ORB-04" at bounding box center [901, 375] width 64 height 26
click at [874, 359] on input "ORB-04" at bounding box center [873, 358] width 1 height 1
radio input "true"
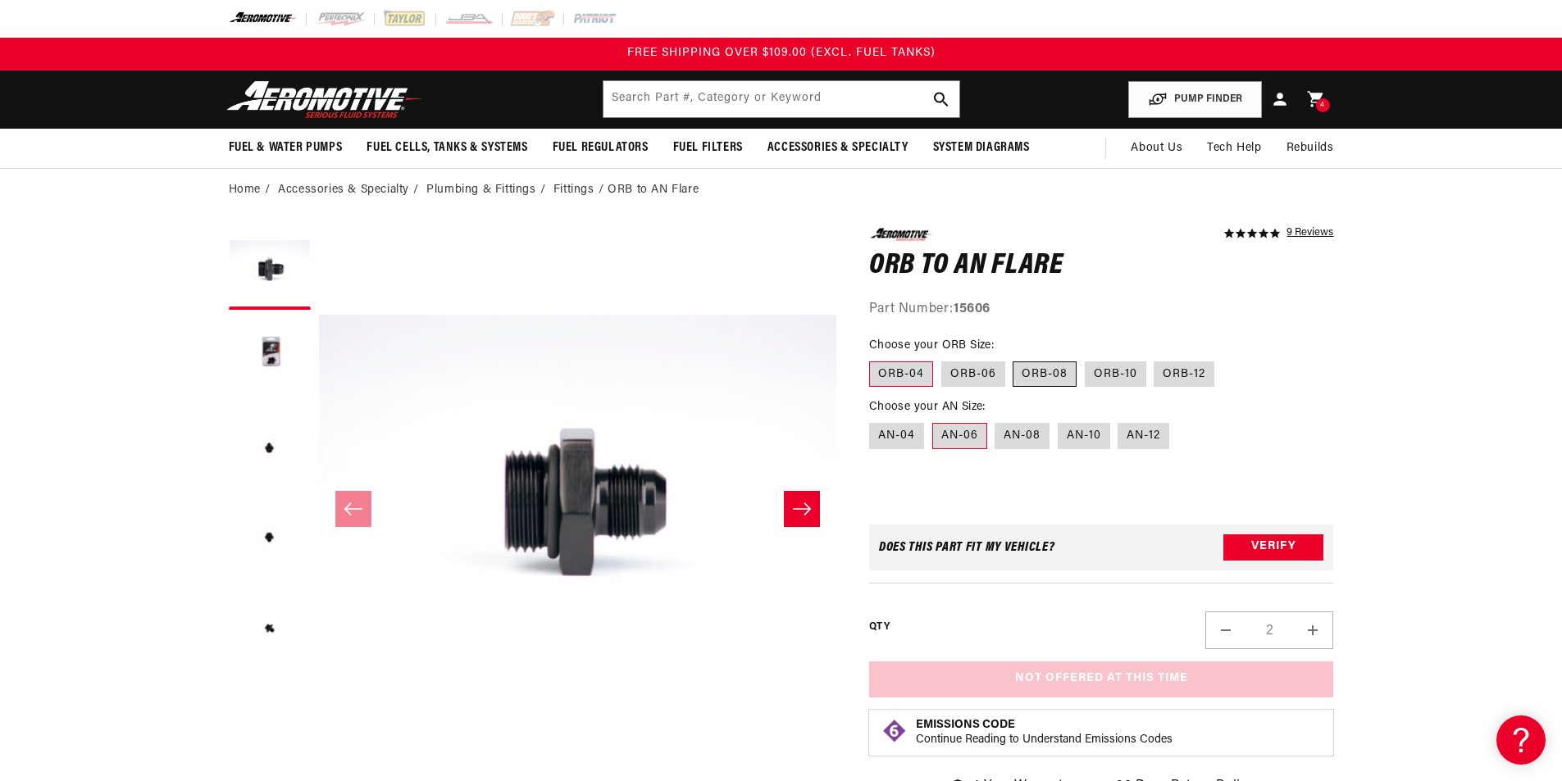
click at [1025, 377] on label "ORB-08" at bounding box center [1045, 375] width 64 height 26
click at [1014, 359] on input "ORB-08" at bounding box center [1013, 358] width 1 height 1
radio input "true"
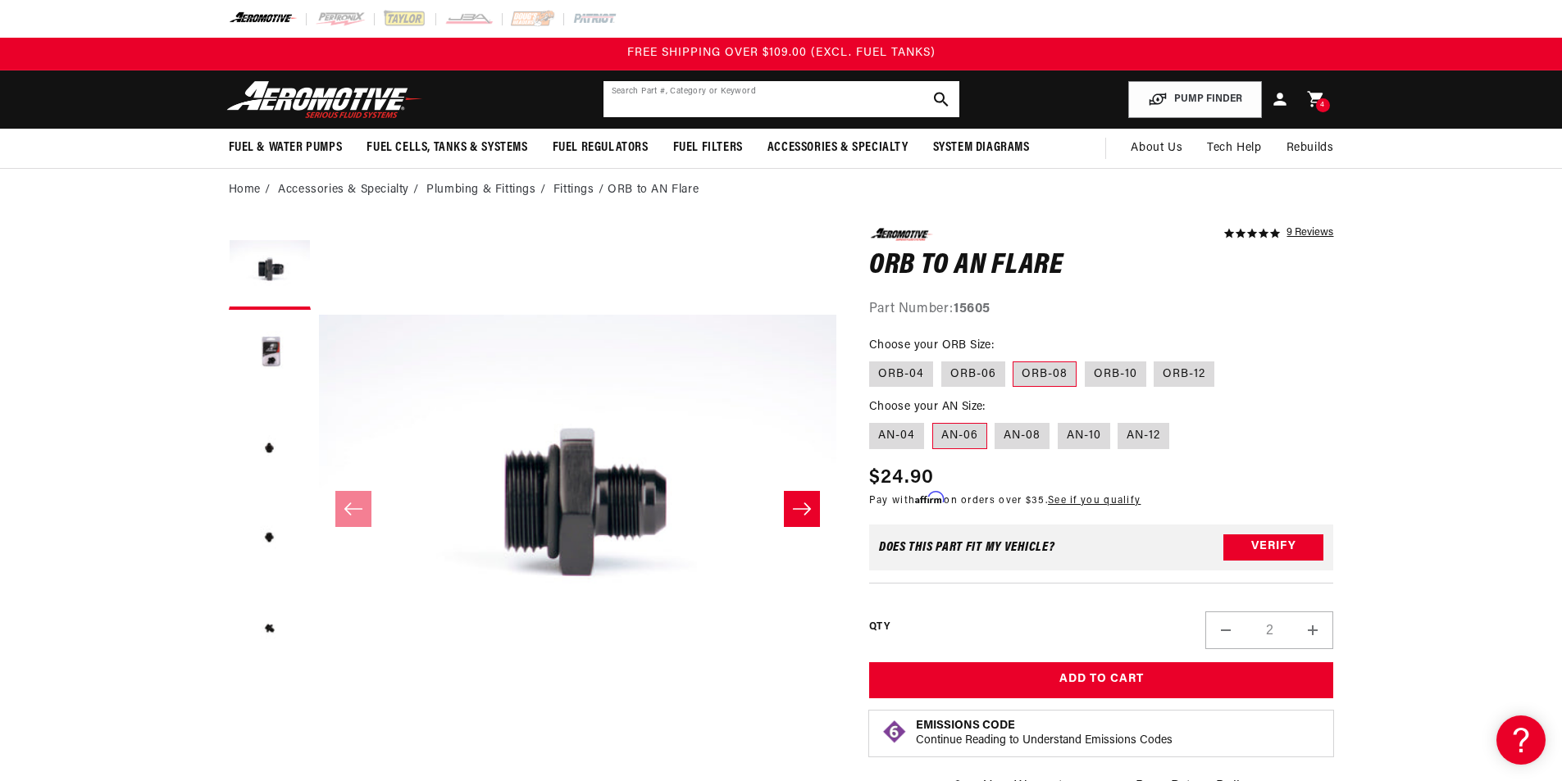
click at [788, 93] on input "text" at bounding box center [781, 99] width 356 height 36
type input "15615"
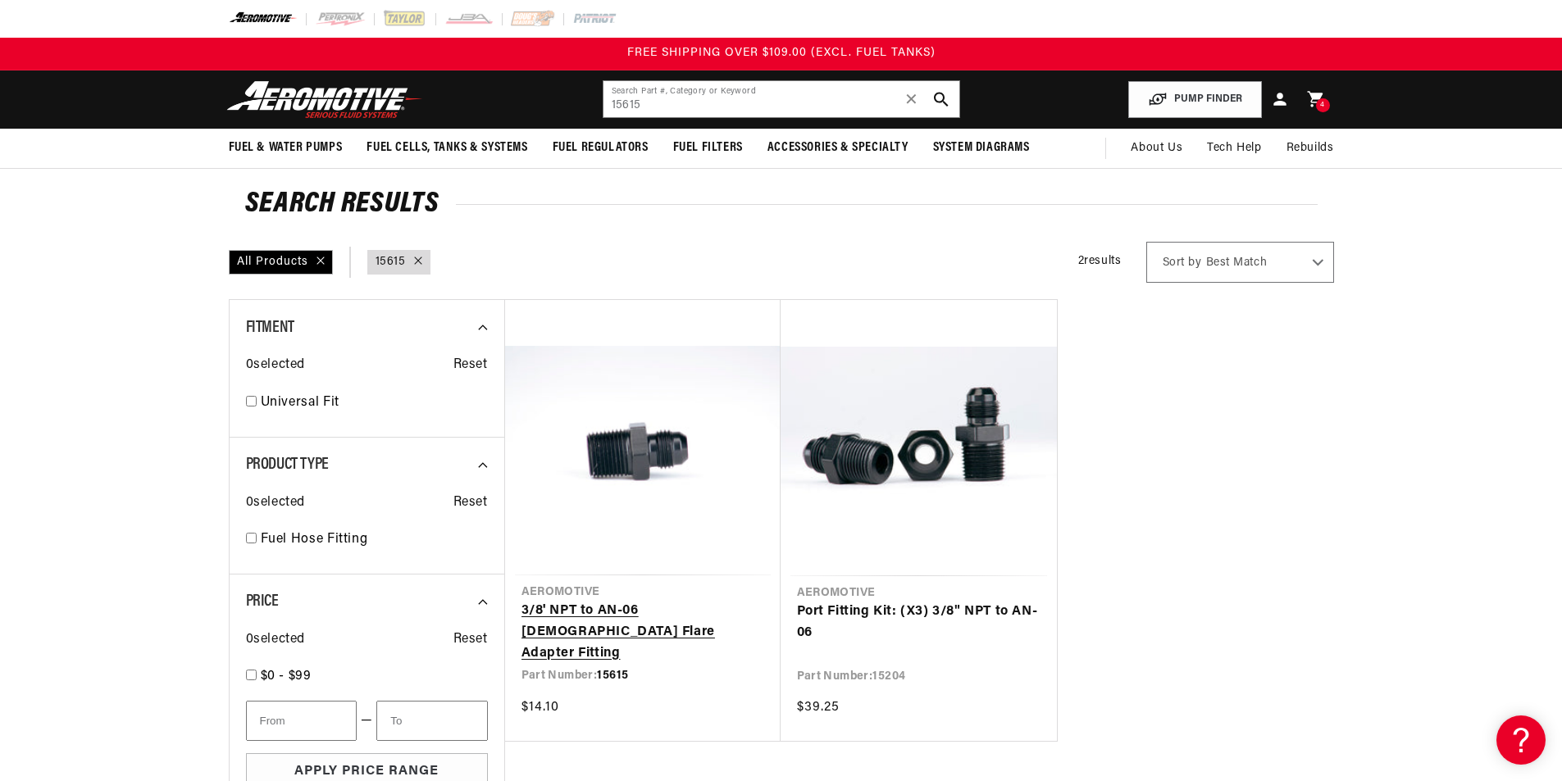
click at [644, 601] on link "3/8' NPT to AN-06 [DEMOGRAPHIC_DATA] Flare Adapter Fitting" at bounding box center [642, 632] width 243 height 63
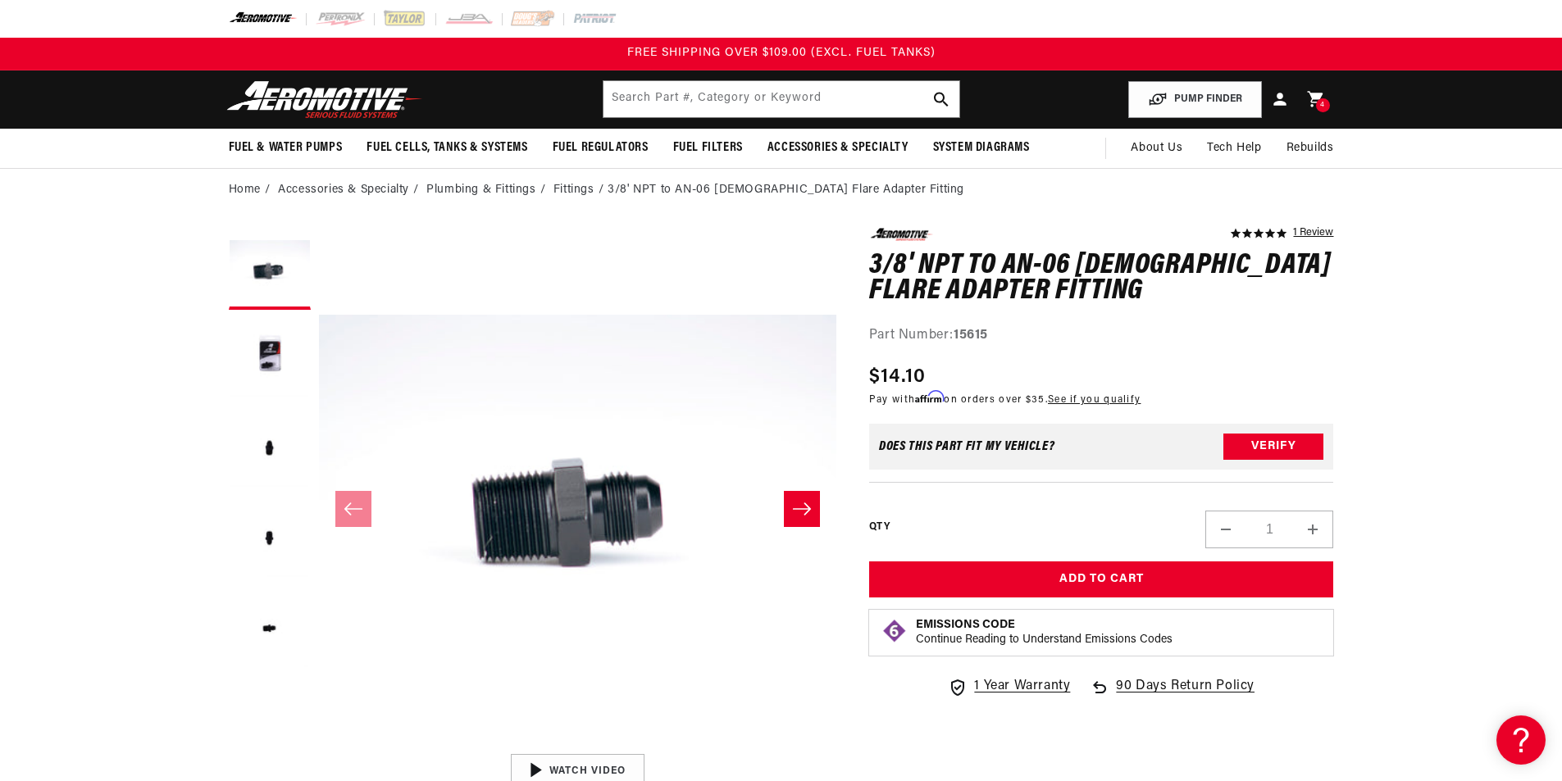
click at [1314, 526] on button "Increase quantity for 3/8&#39; NPT to AN-06 [DEMOGRAPHIC_DATA] Flare Adapter Fi…" at bounding box center [1312, 530] width 39 height 38
type input "2"
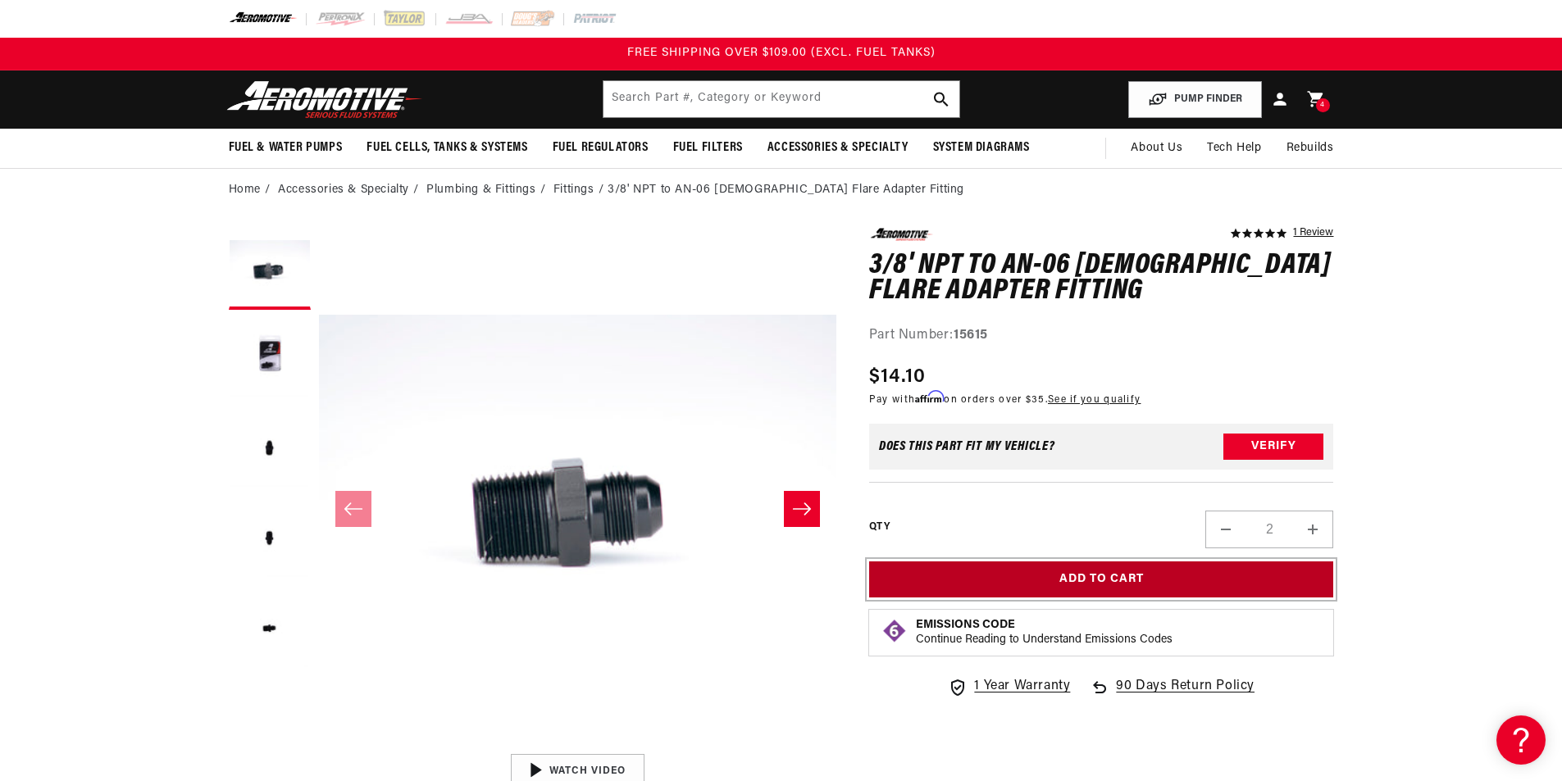
click at [1156, 583] on button "Add to Cart" at bounding box center [1101, 580] width 465 height 37
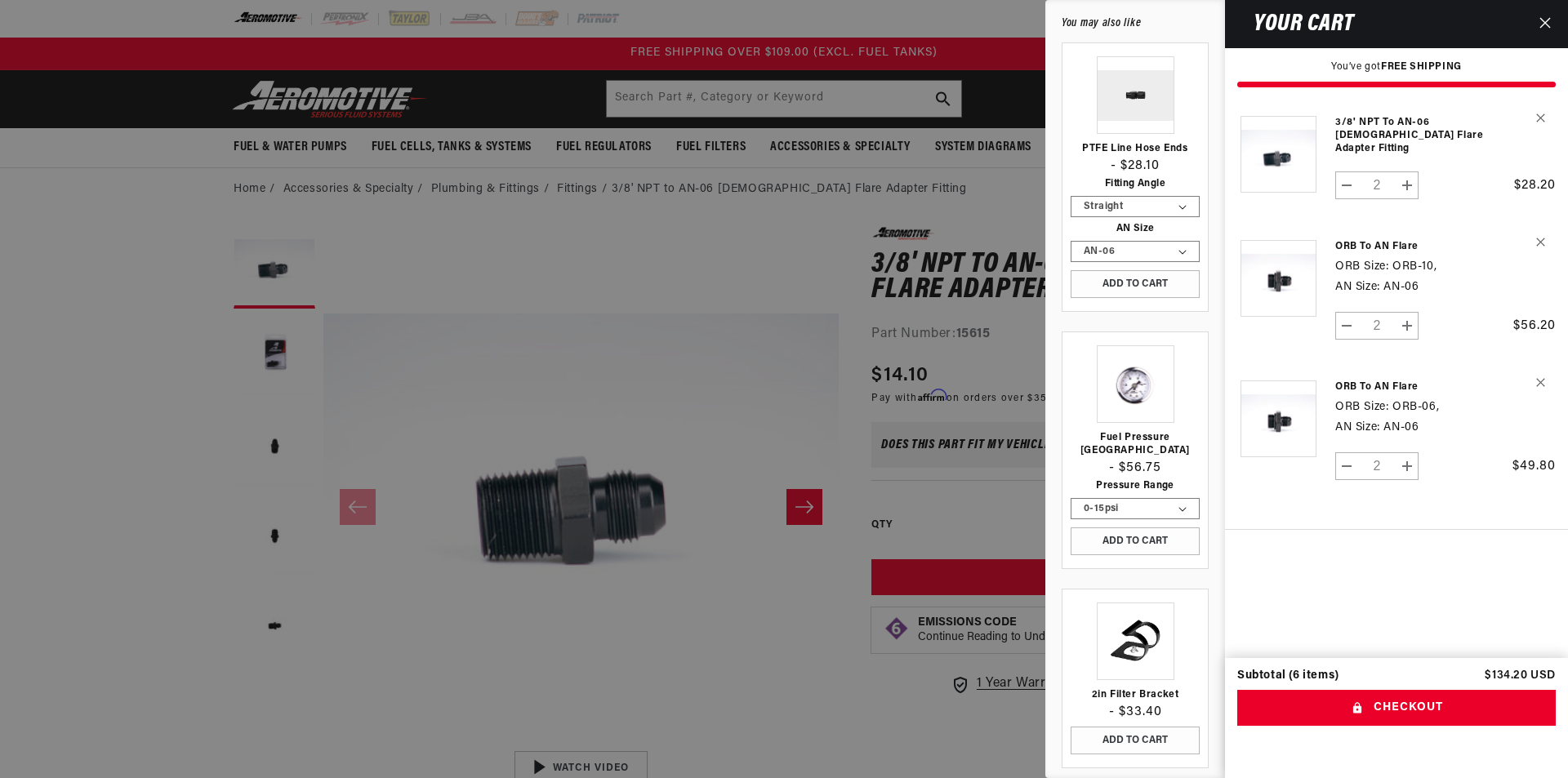
click at [803, 247] on div at bounding box center [784, 389] width 1568 height 778
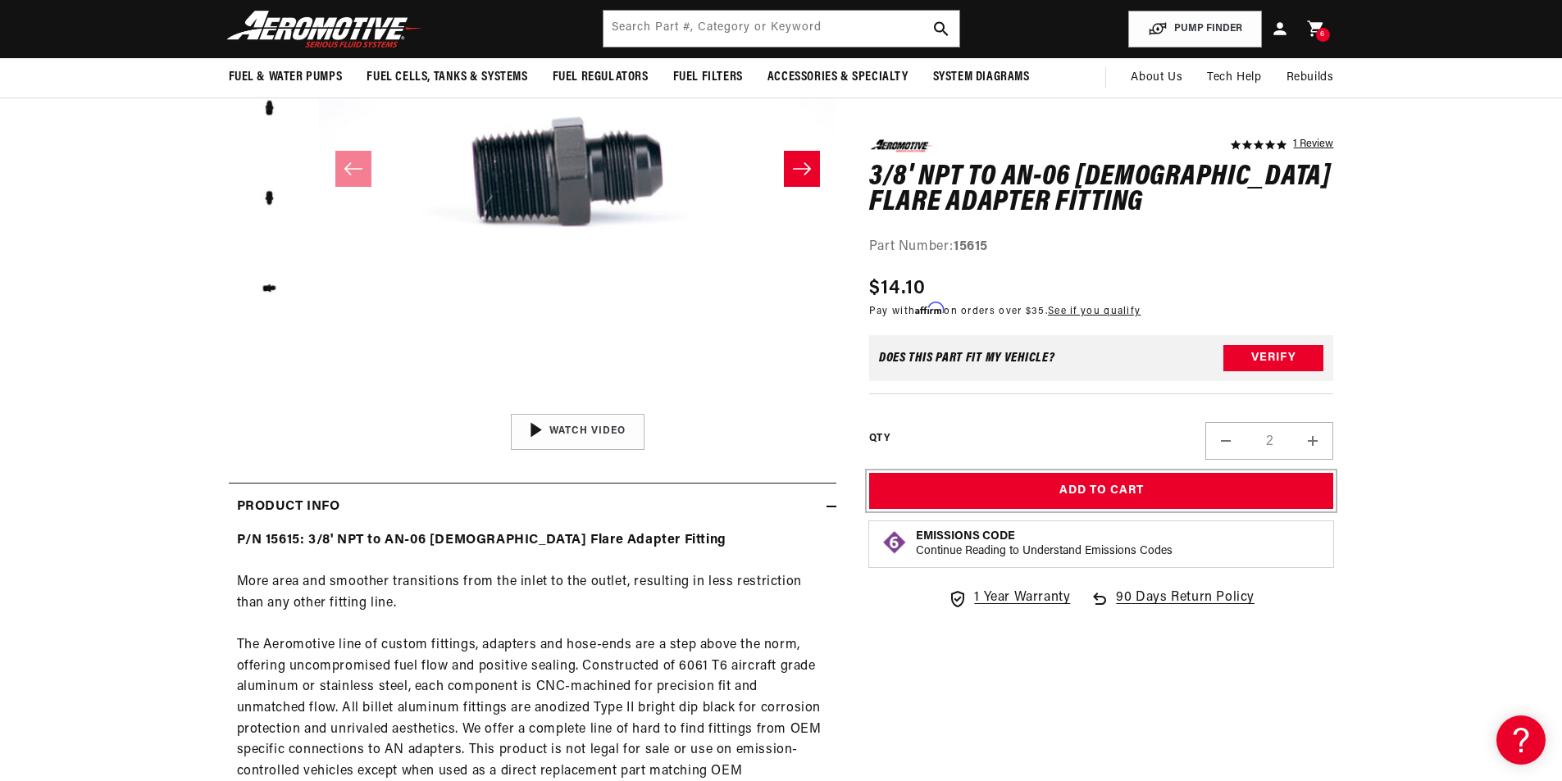
scroll to position [328, 0]
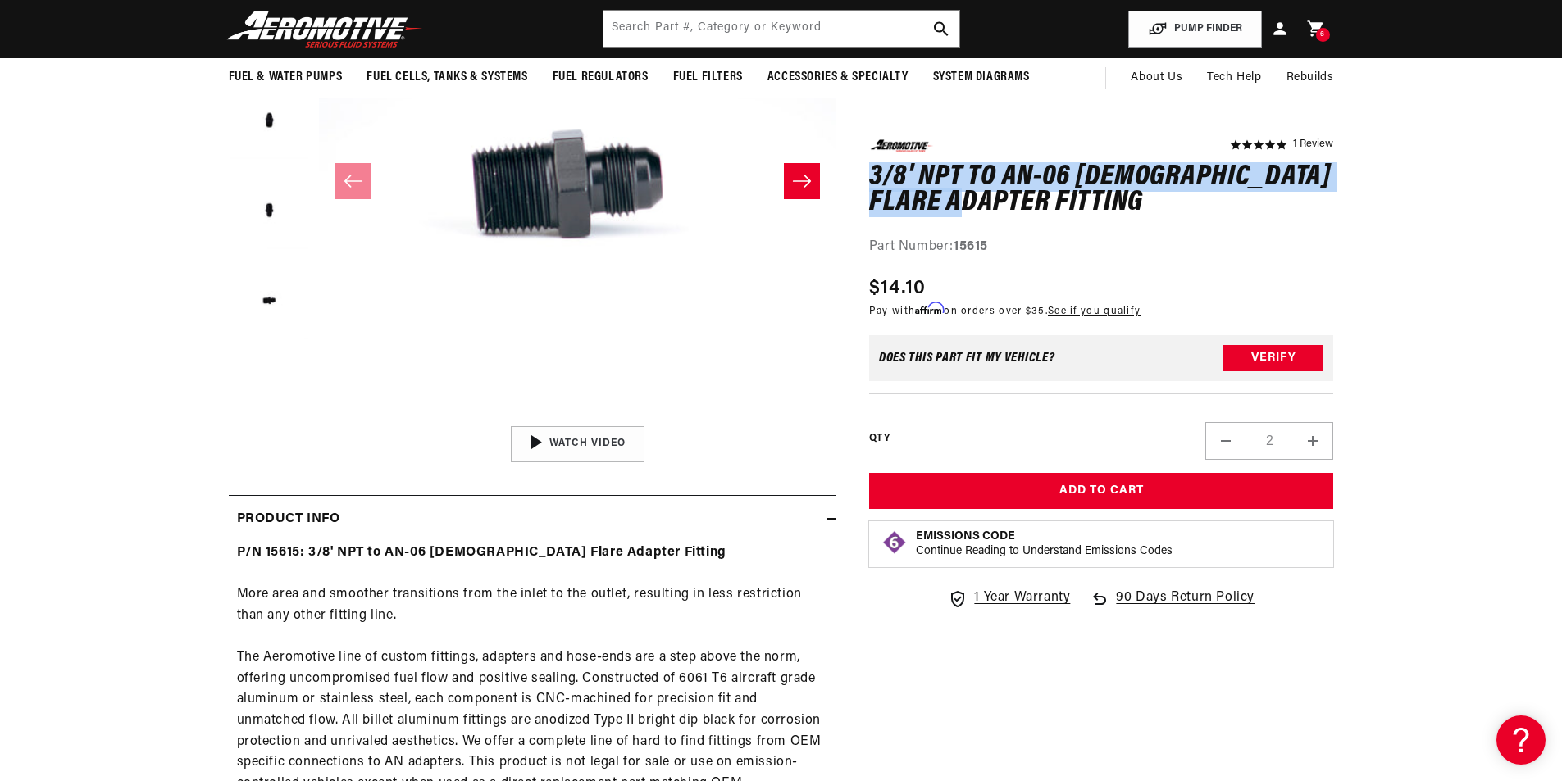
drag, startPoint x: 968, startPoint y: 203, endPoint x: 875, endPoint y: 170, distance: 98.3
click at [875, 170] on h1 "3/8' NPT to AN-06 [DEMOGRAPHIC_DATA] Flare Adapter Fitting" at bounding box center [1101, 190] width 465 height 52
copy h1 "3/8' NPT to AN-06 [DEMOGRAPHIC_DATA] Flare Adapter Fitting"
click at [1078, 190] on h1 "3/8' NPT to AN-06 [DEMOGRAPHIC_DATA] Flare Adapter Fitting" at bounding box center [1101, 190] width 465 height 52
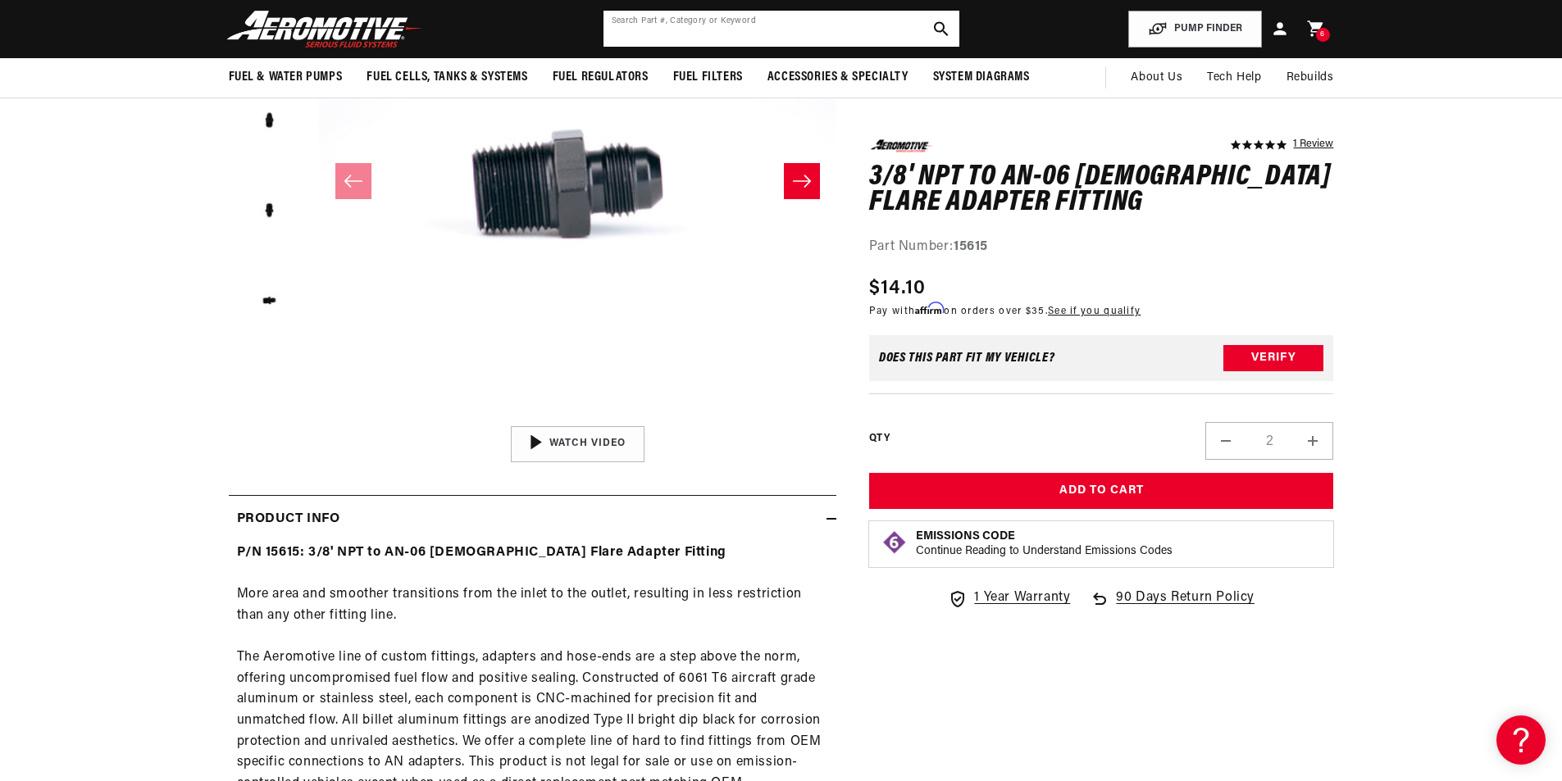
click at [712, 29] on input "text" at bounding box center [781, 29] width 356 height 36
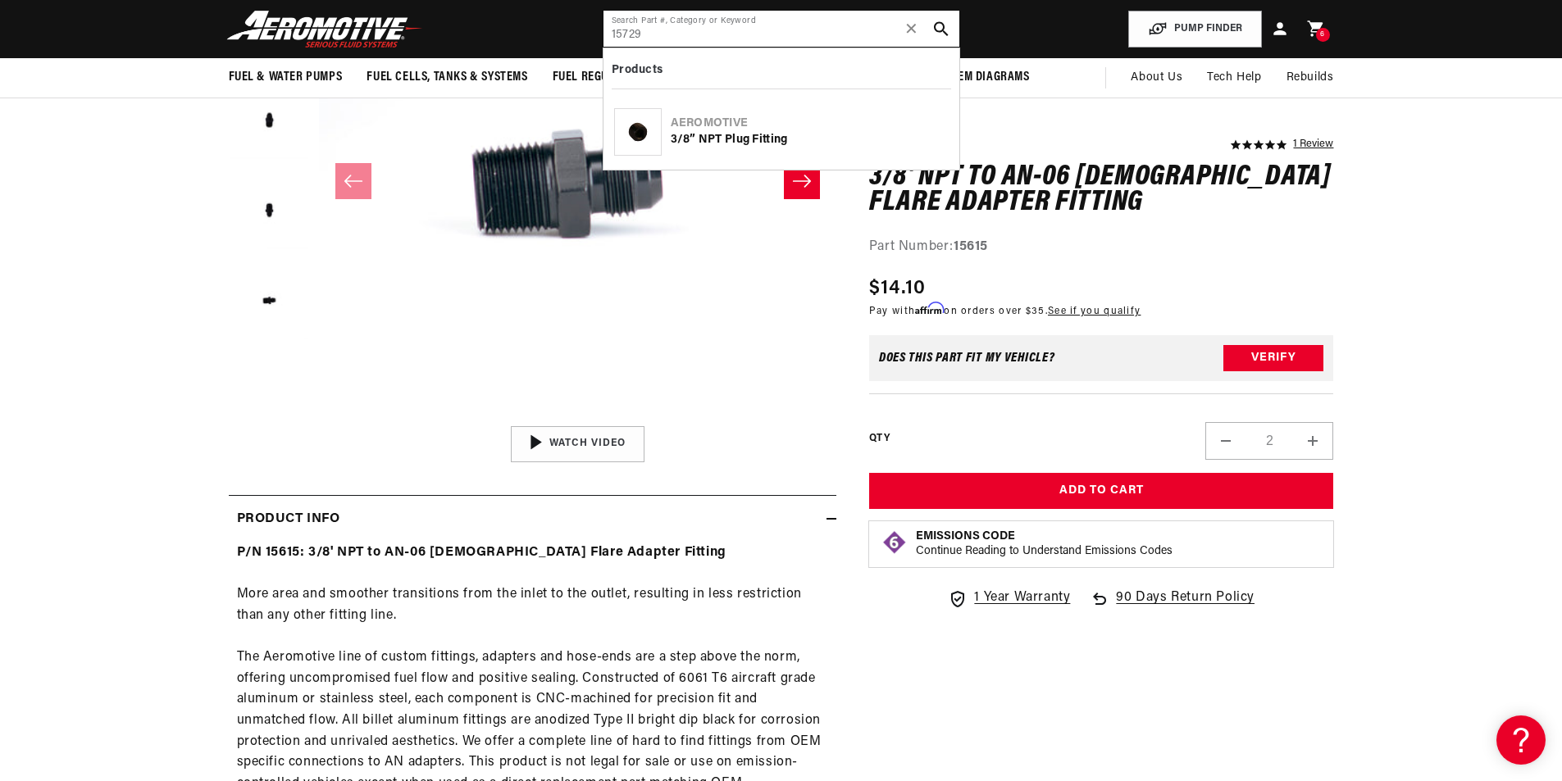
type input "15729"
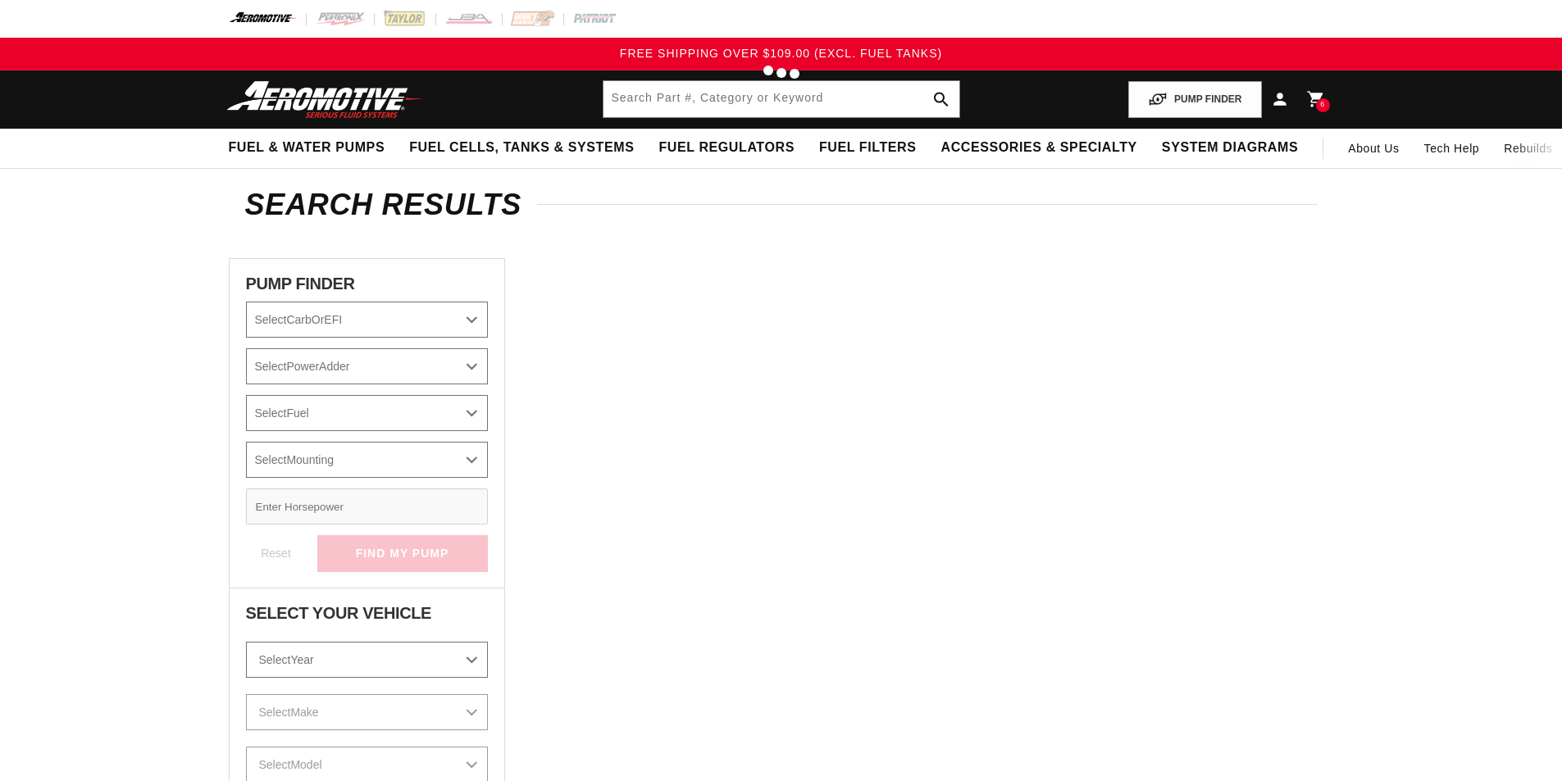
type input "15729"
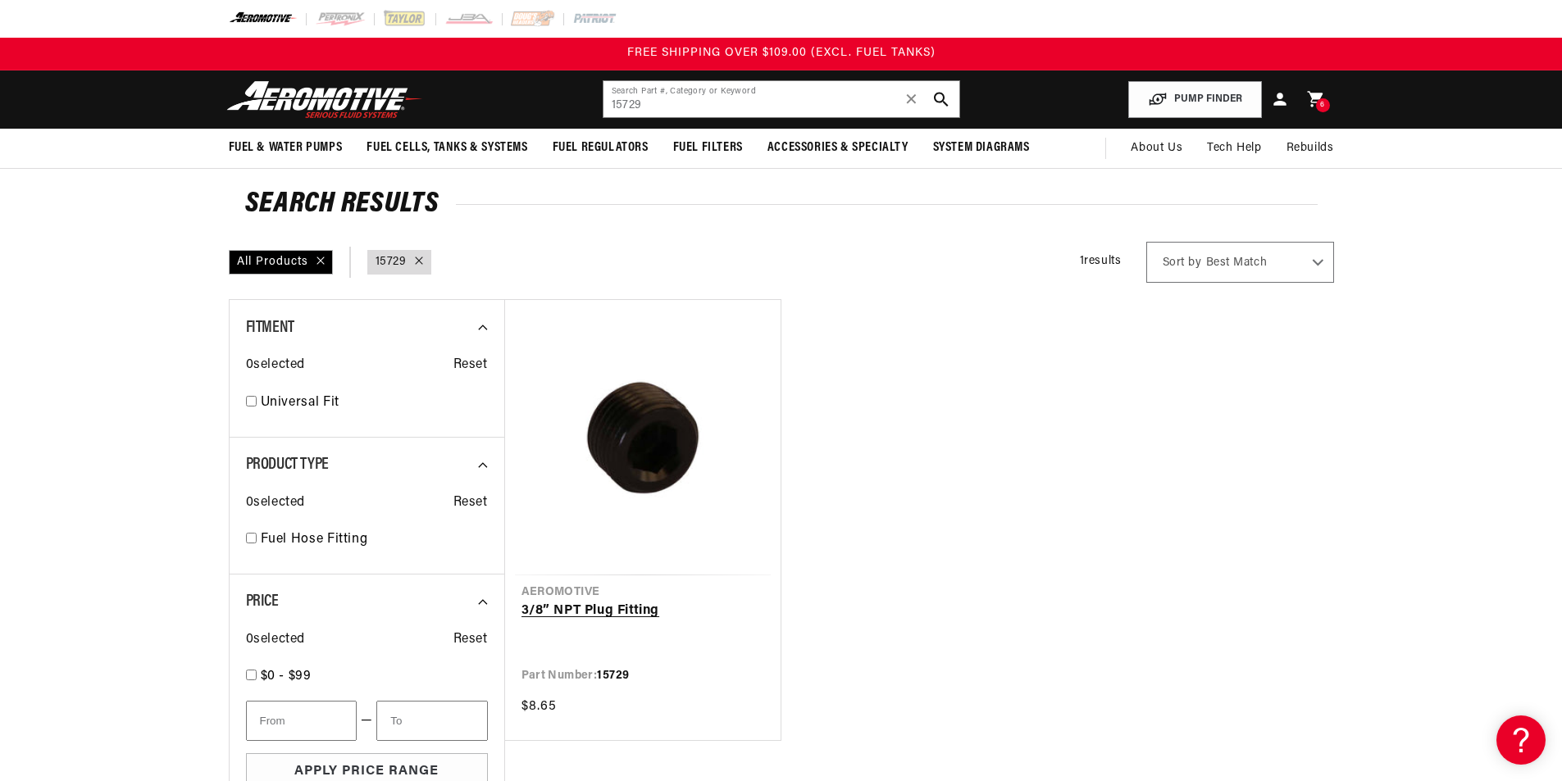
click at [632, 608] on link "3/8” NPT Plug Fitting" at bounding box center [642, 611] width 243 height 21
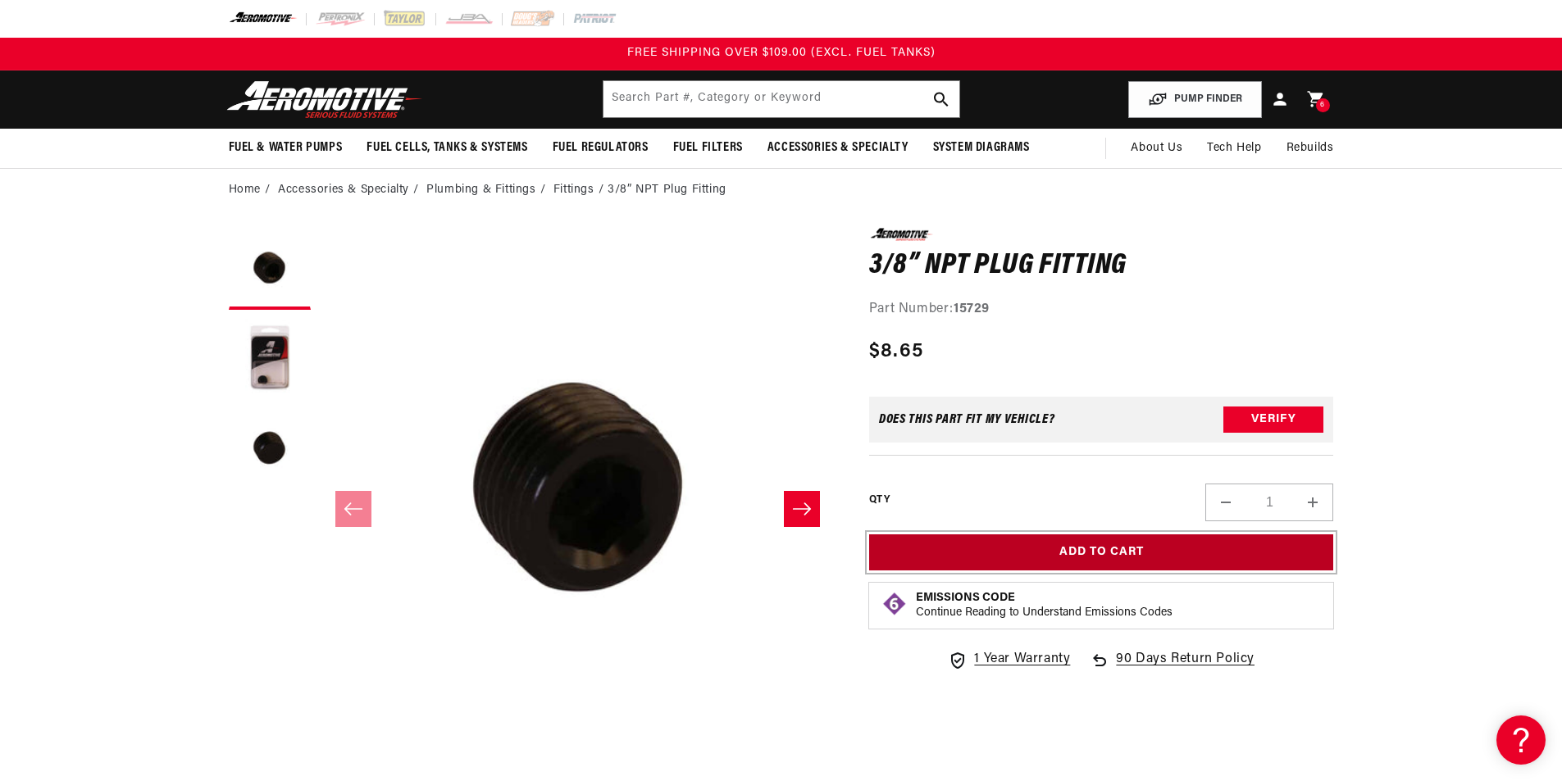
click at [1182, 554] on button "Add to Cart" at bounding box center [1101, 553] width 465 height 37
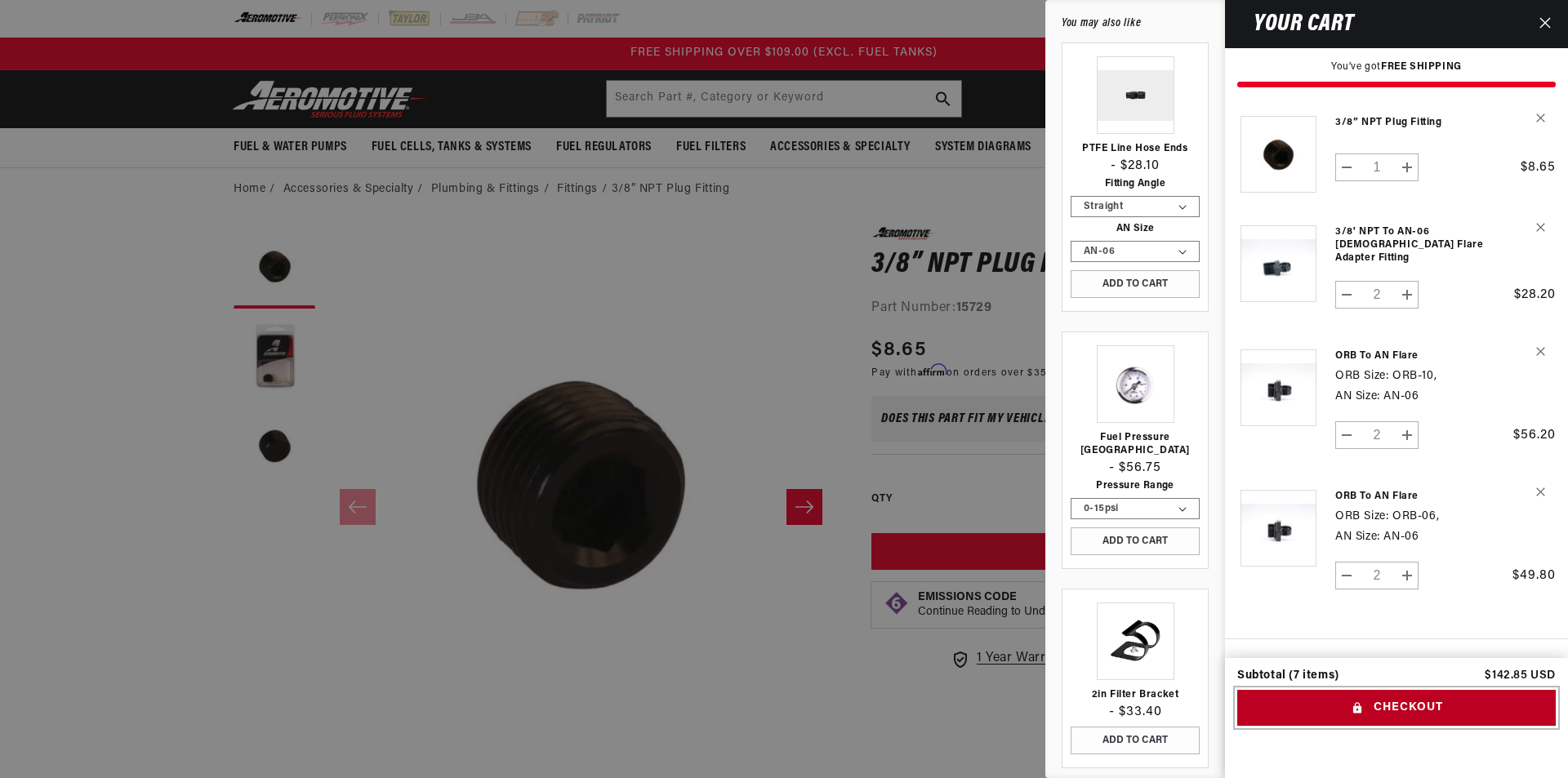
click at [1440, 710] on button "Checkout" at bounding box center [1397, 708] width 319 height 37
